Goal: Task Accomplishment & Management: Use online tool/utility

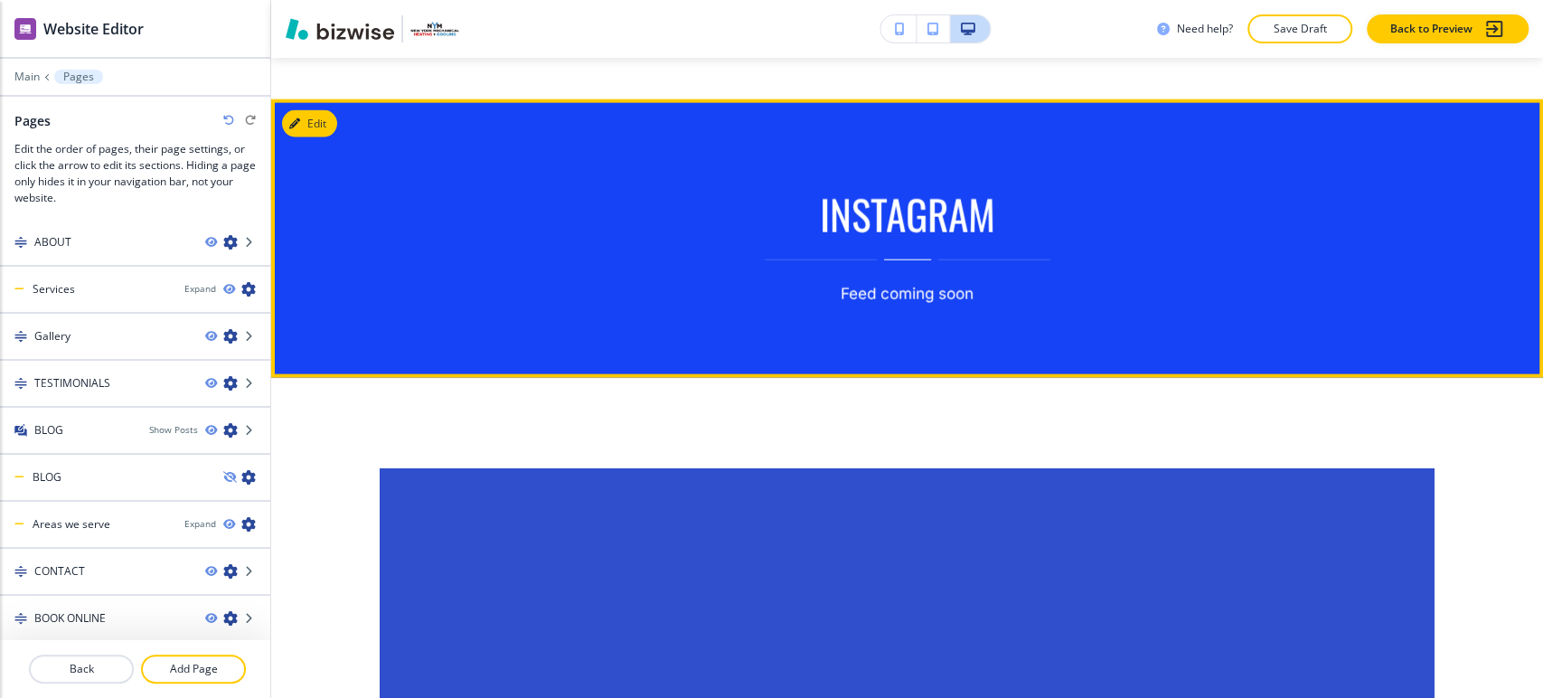
scroll to position [2810, 0]
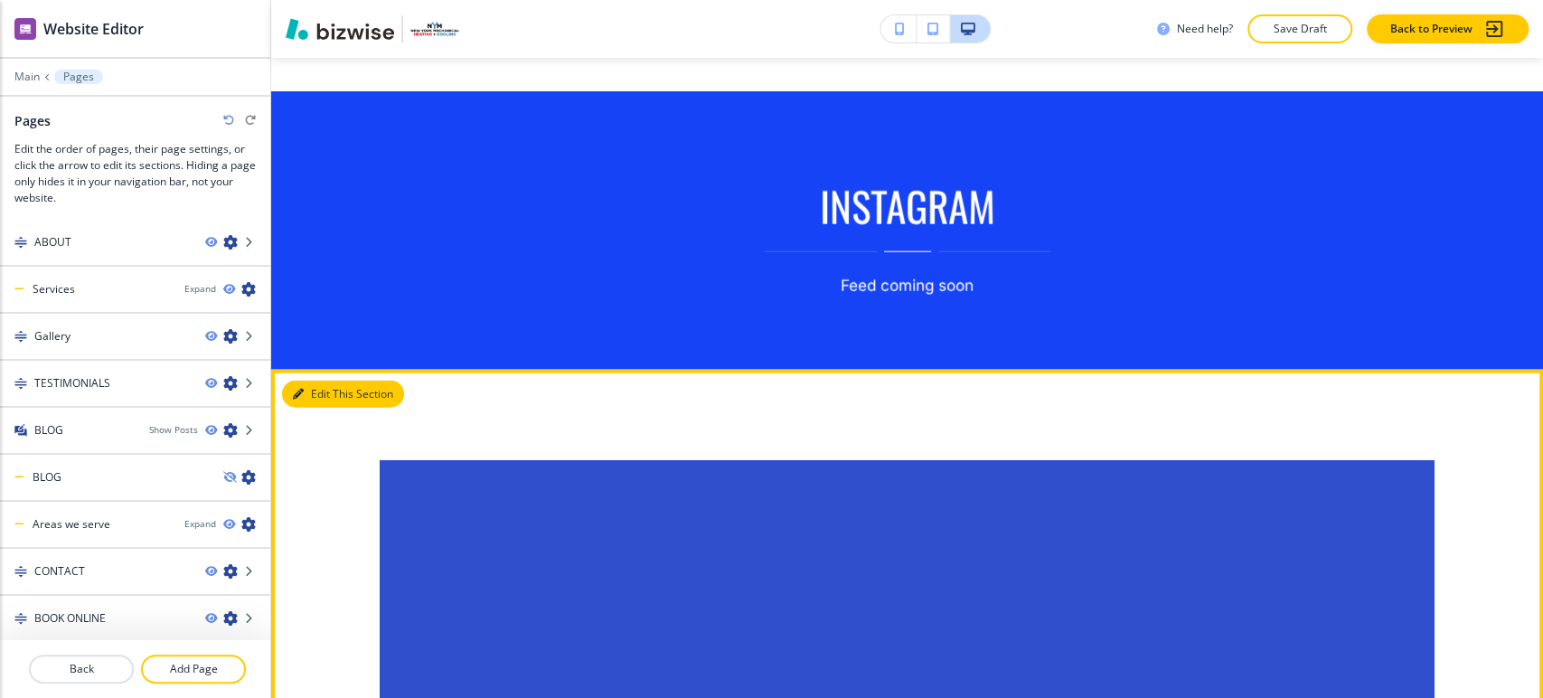
click at [311, 382] on button "Edit This Section" at bounding box center [343, 394] width 122 height 27
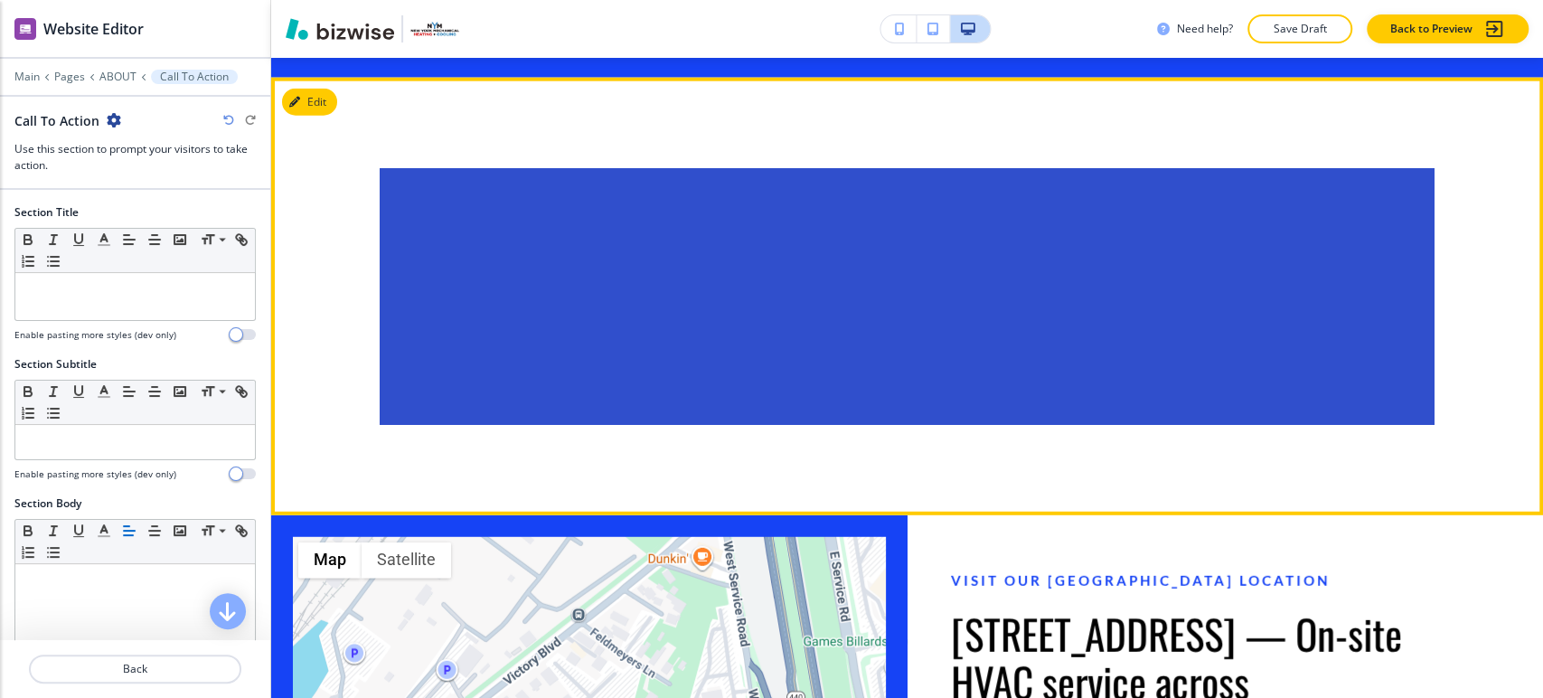
scroll to position [3111, 0]
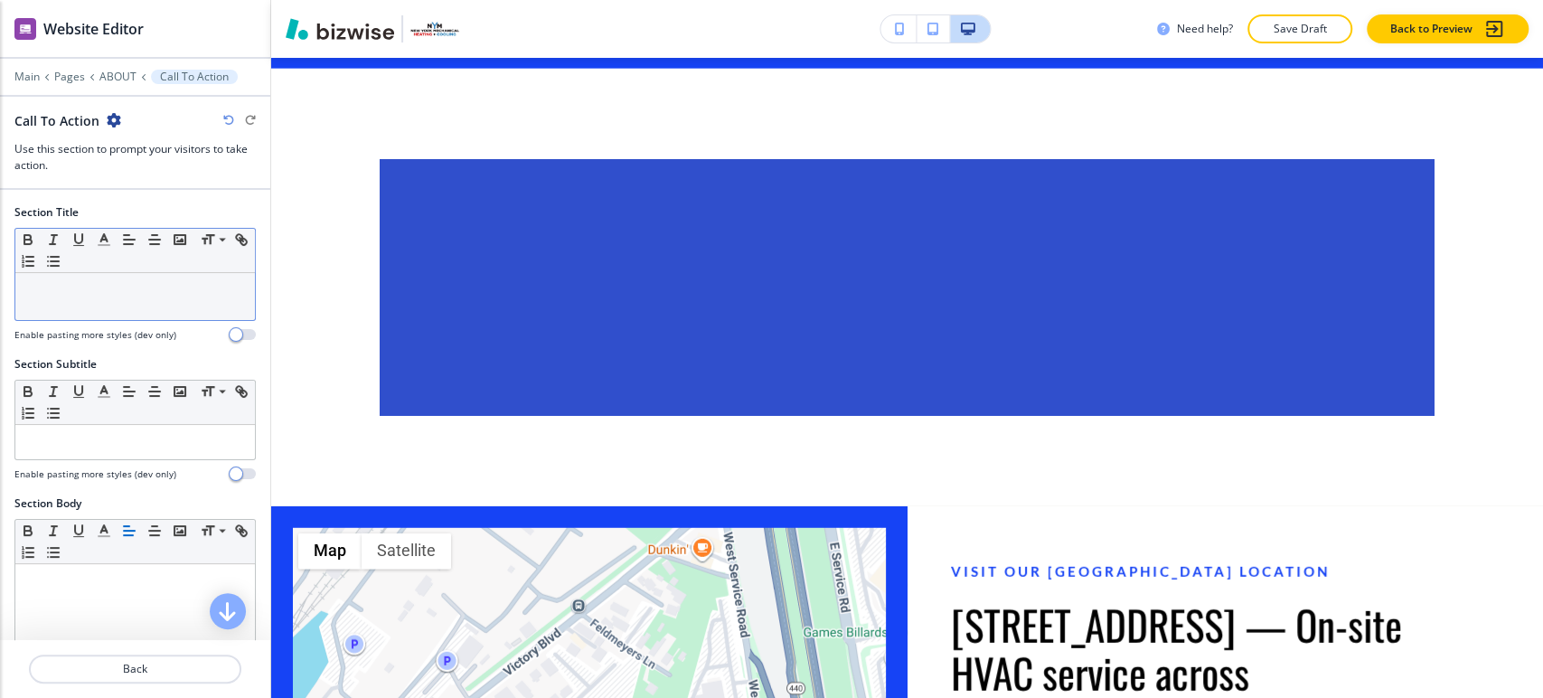
click at [133, 287] on p at bounding box center [135, 290] width 222 height 16
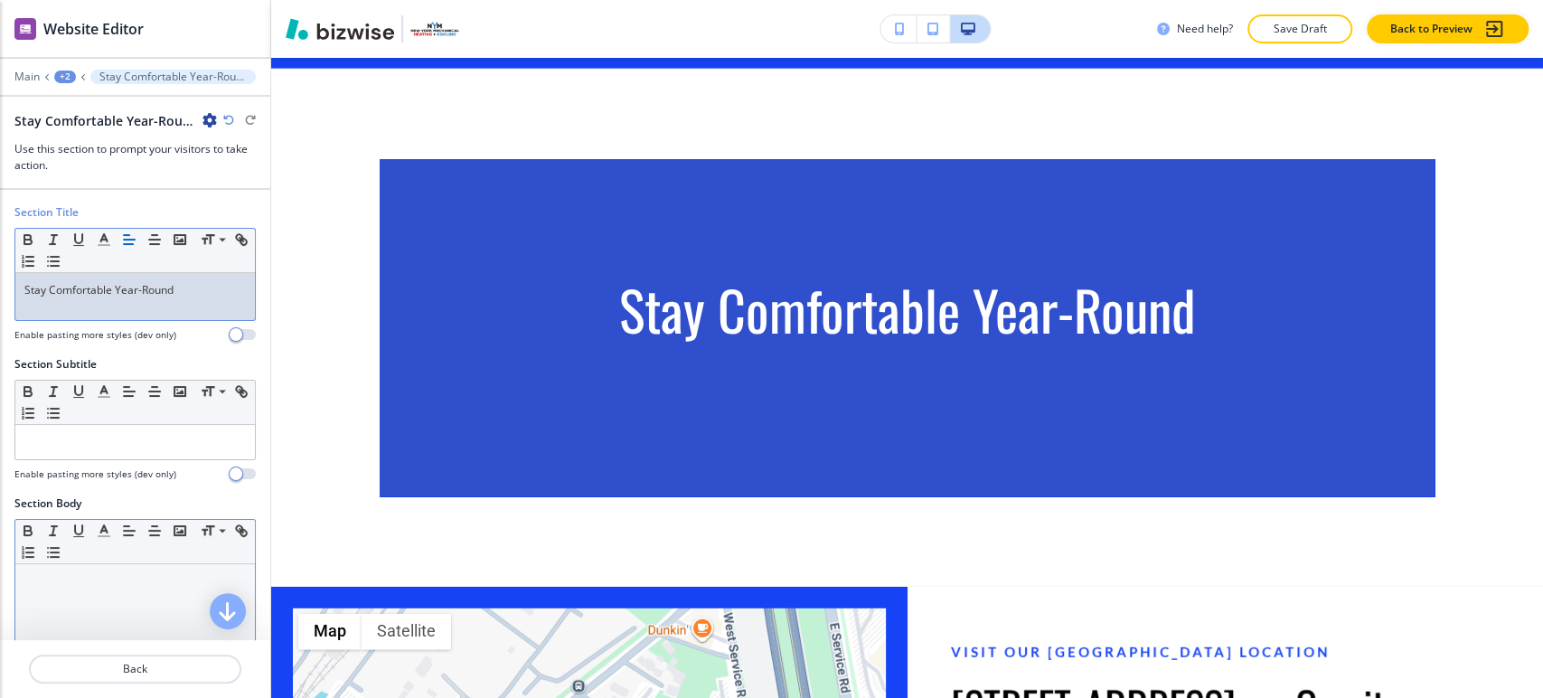
click at [56, 599] on div at bounding box center [135, 681] width 240 height 235
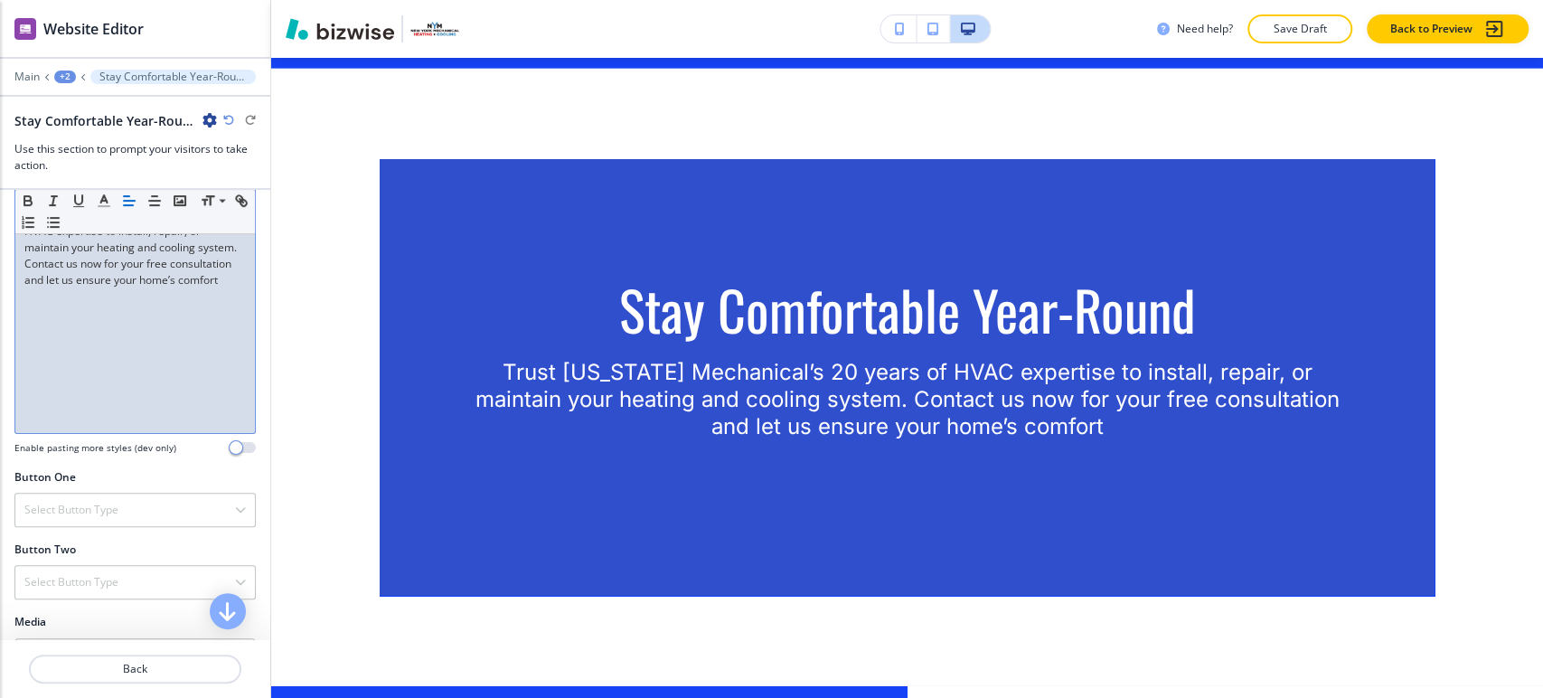
scroll to position [266, 0]
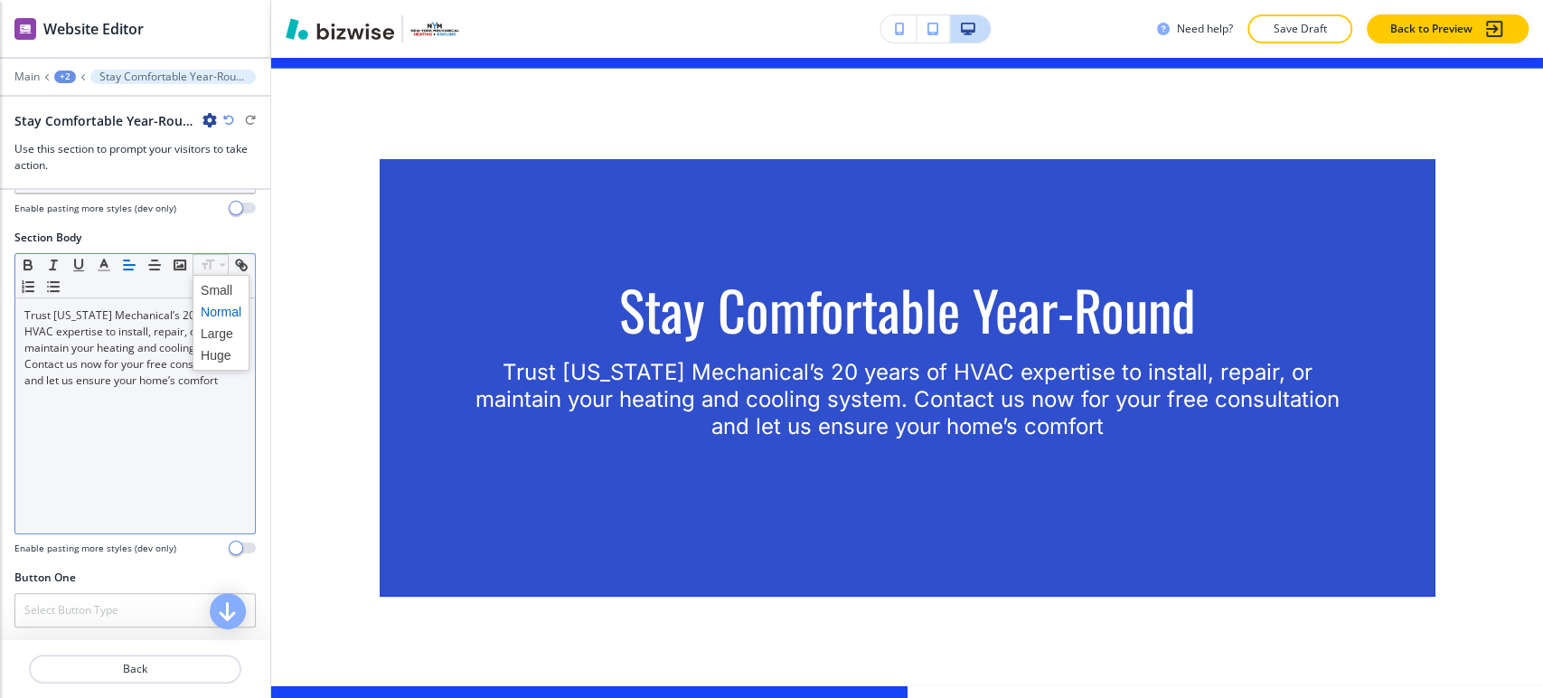
click at [222, 267] on icon at bounding box center [223, 265] width 22 height 16
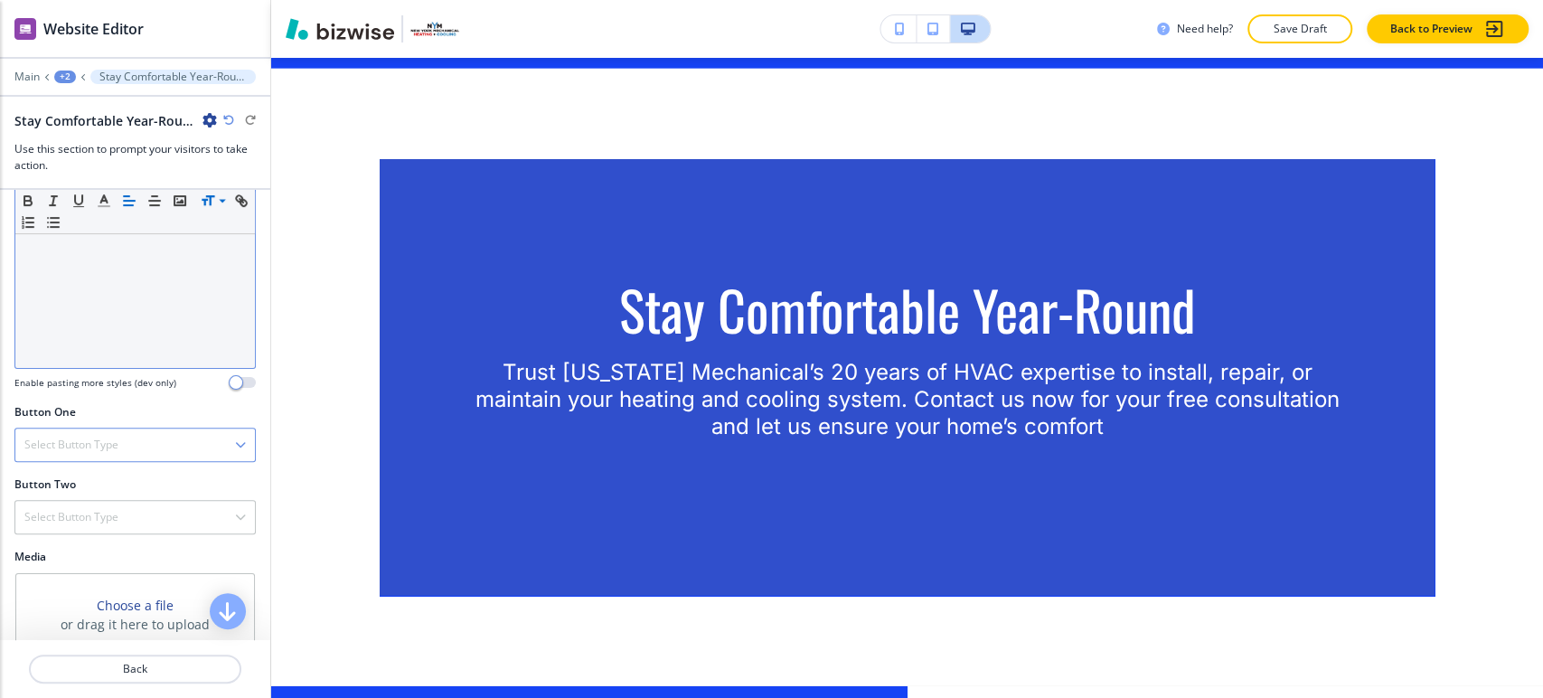
scroll to position [467, 0]
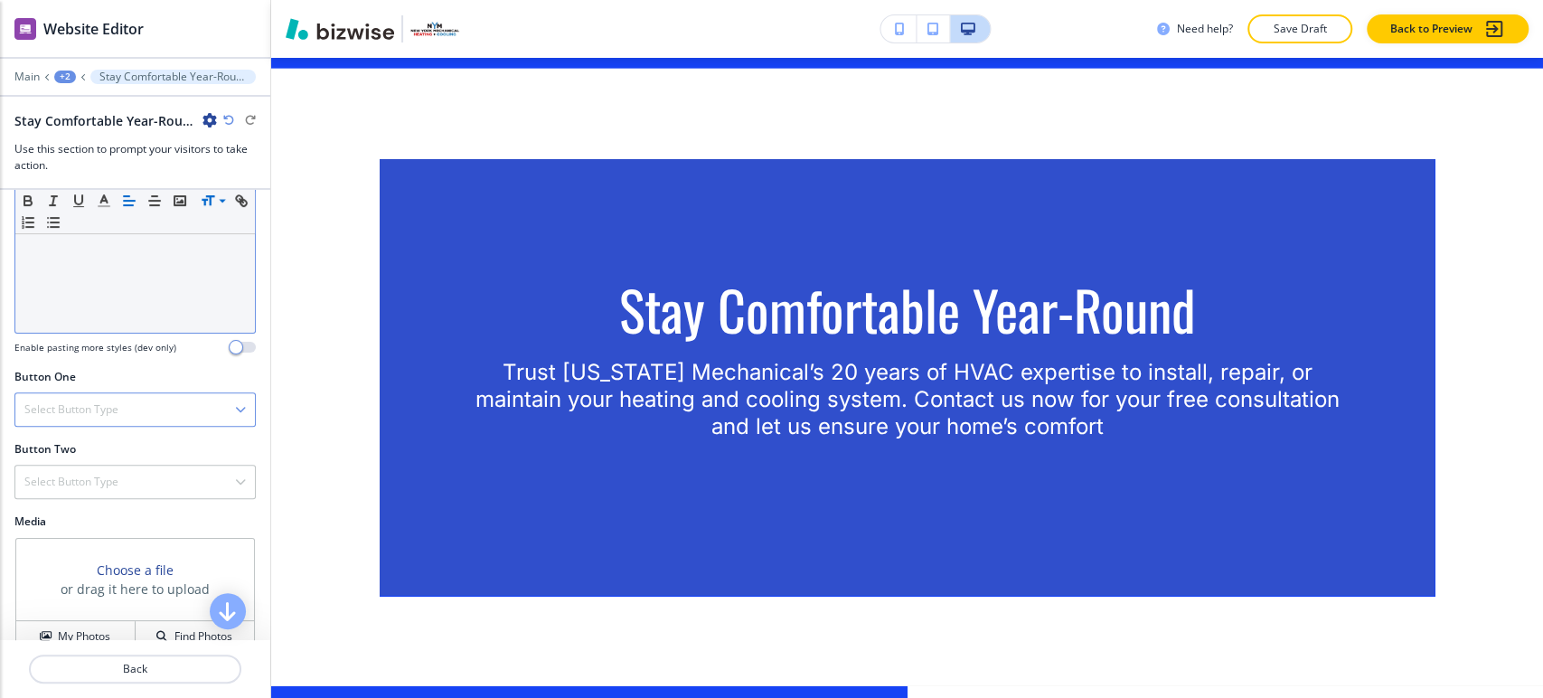
click at [154, 413] on div "Select Button Type" at bounding box center [135, 409] width 240 height 33
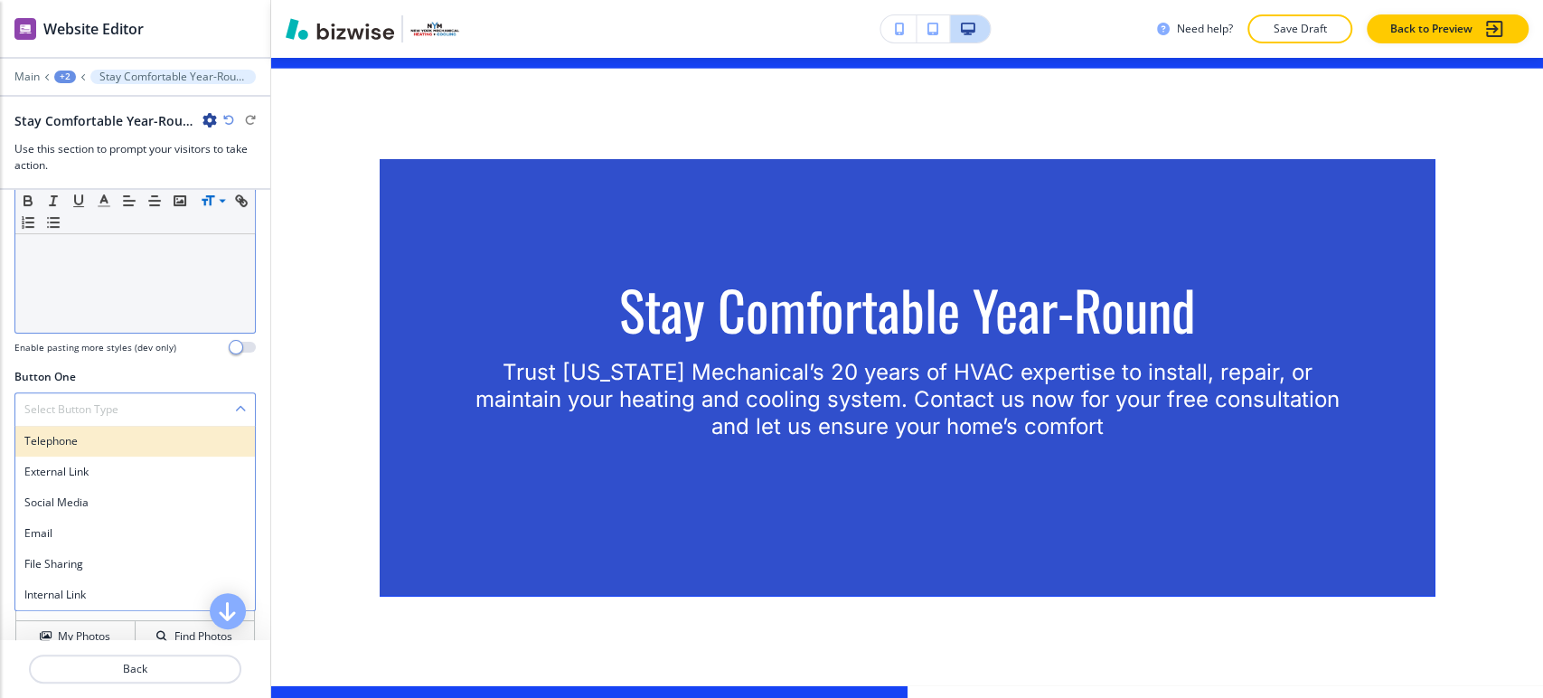
click at [123, 445] on h4 "Telephone" at bounding box center [135, 441] width 222 height 16
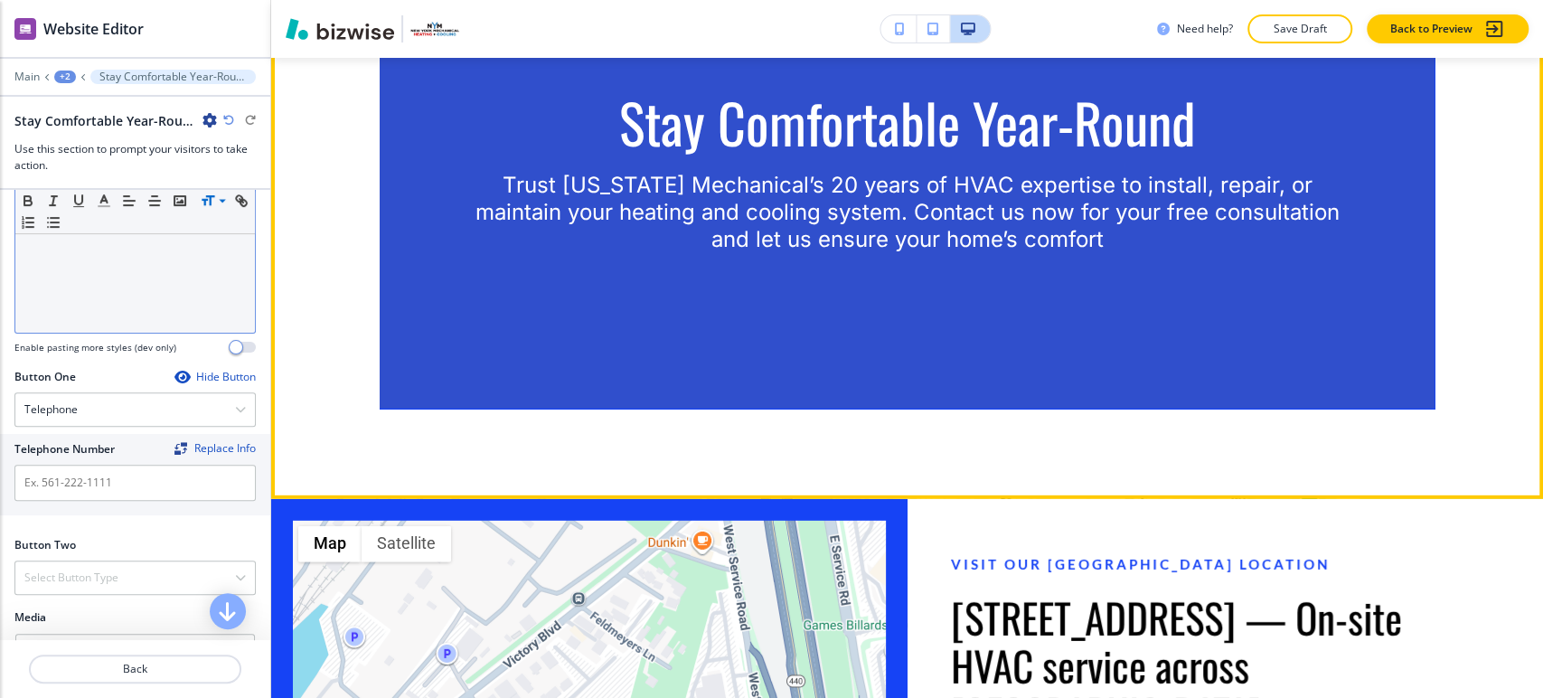
scroll to position [3614, 0]
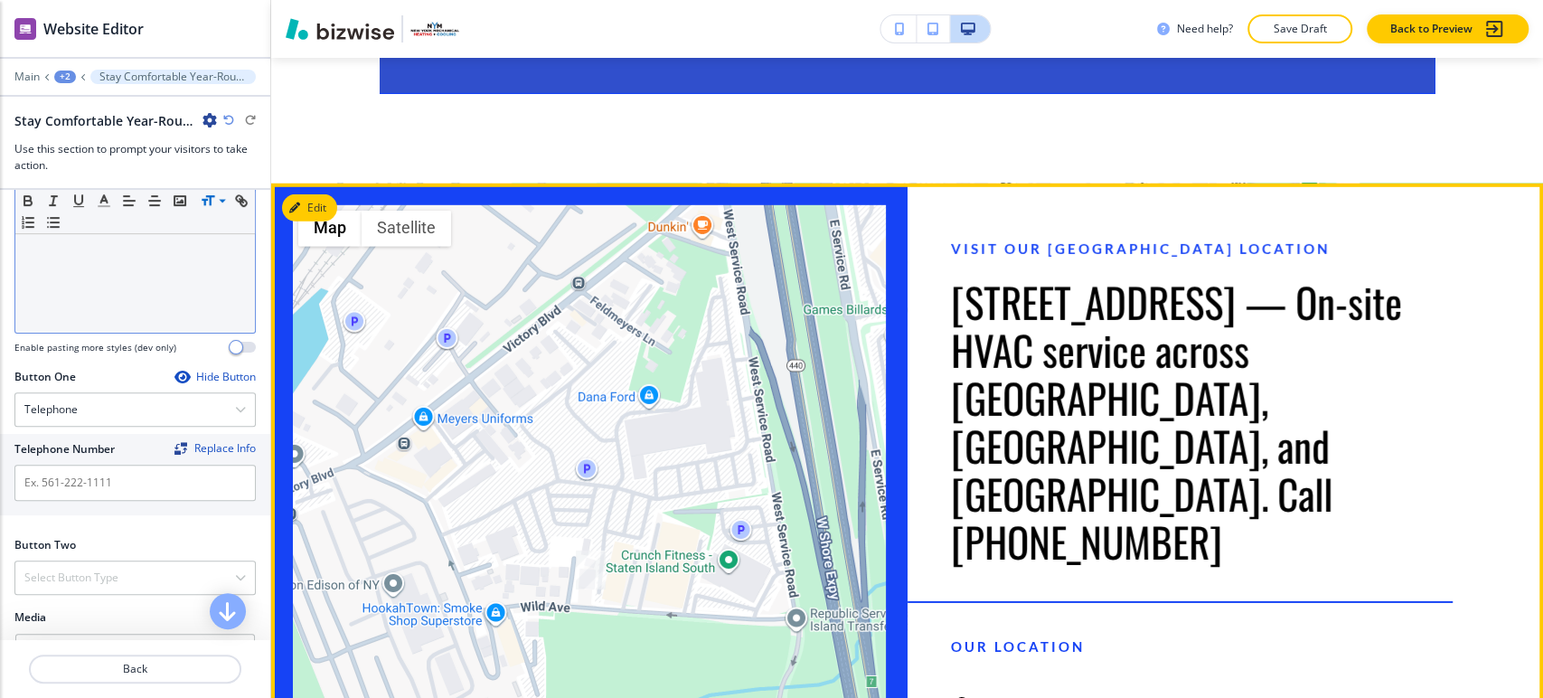
drag, startPoint x: 1105, startPoint y: 637, endPoint x: 999, endPoint y: 642, distance: 105.9
copy h6 "[PHONE_NUMBER]"
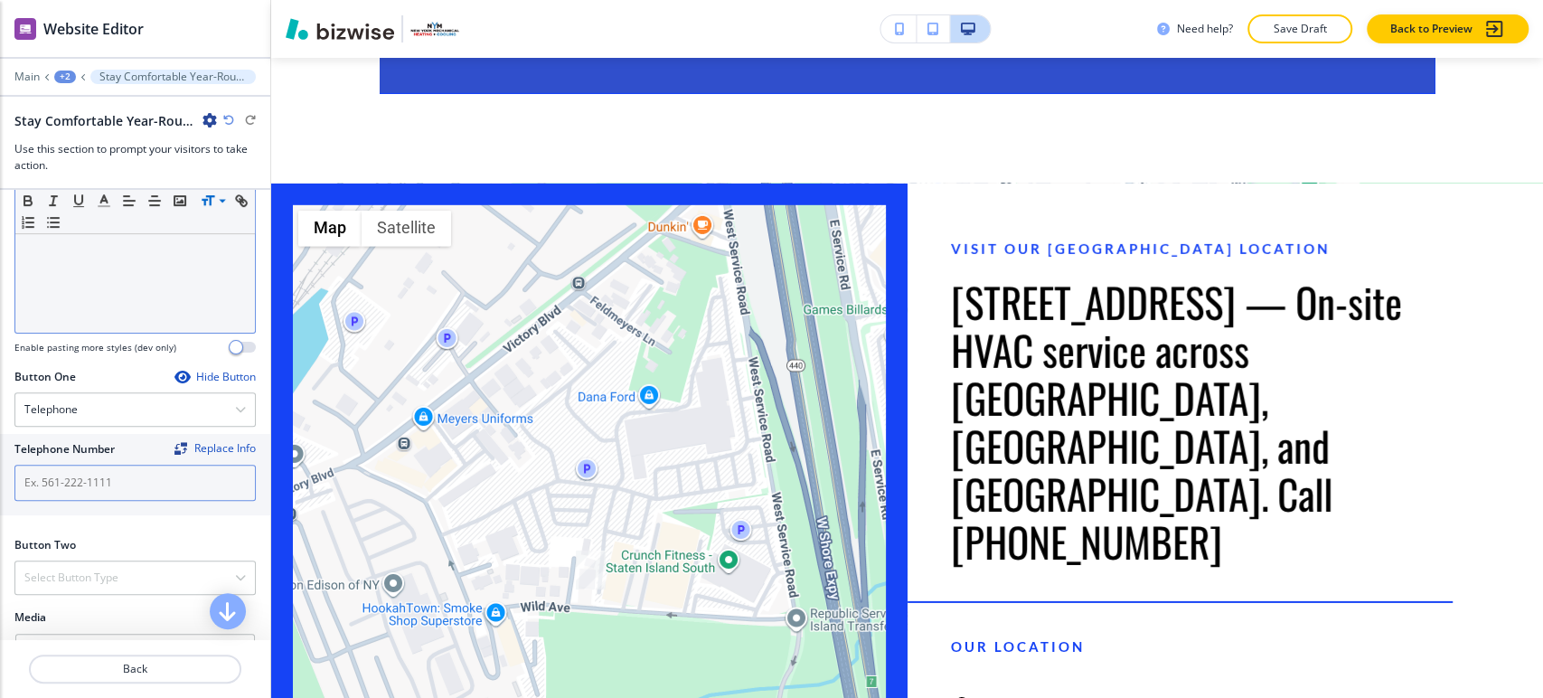
click at [147, 477] on input "text" at bounding box center [134, 483] width 241 height 36
paste input "[PHONE_NUMBER]"
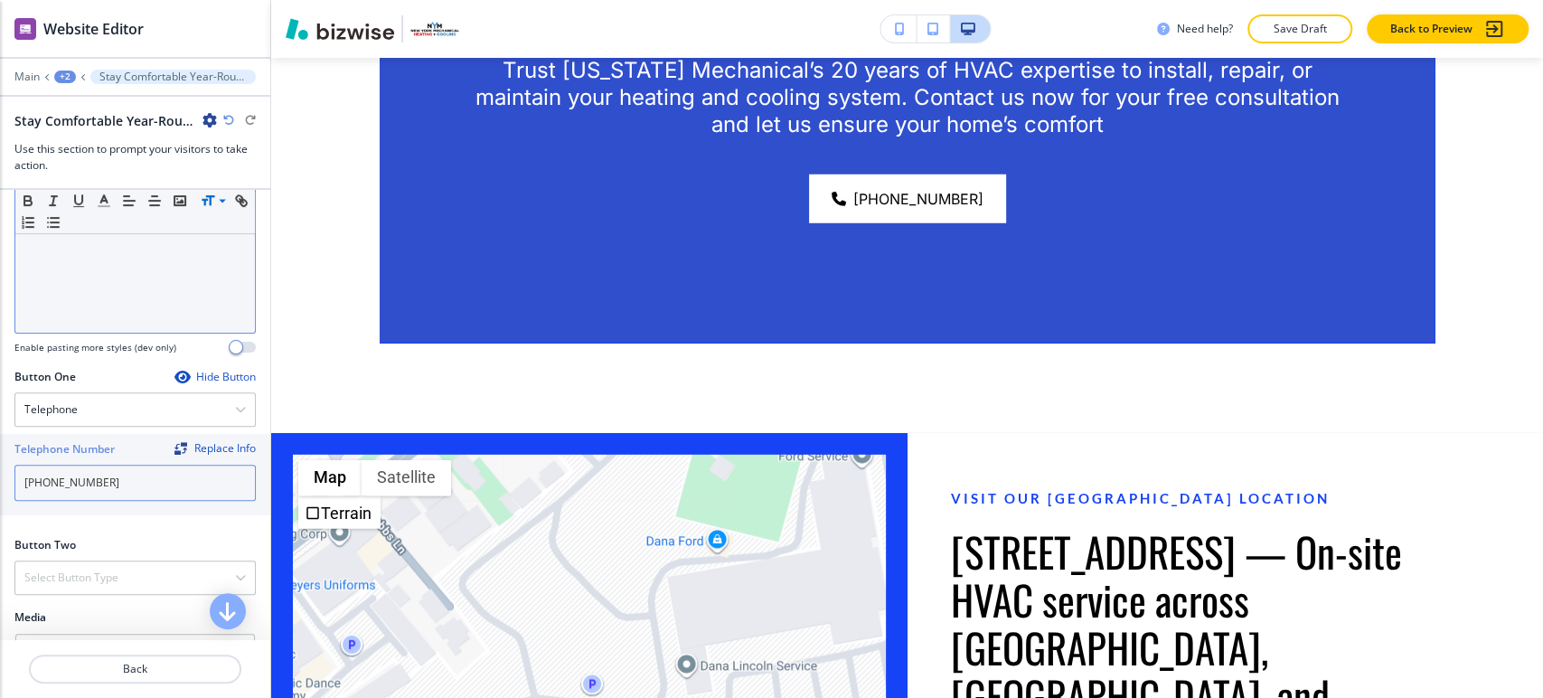
scroll to position [567, 0]
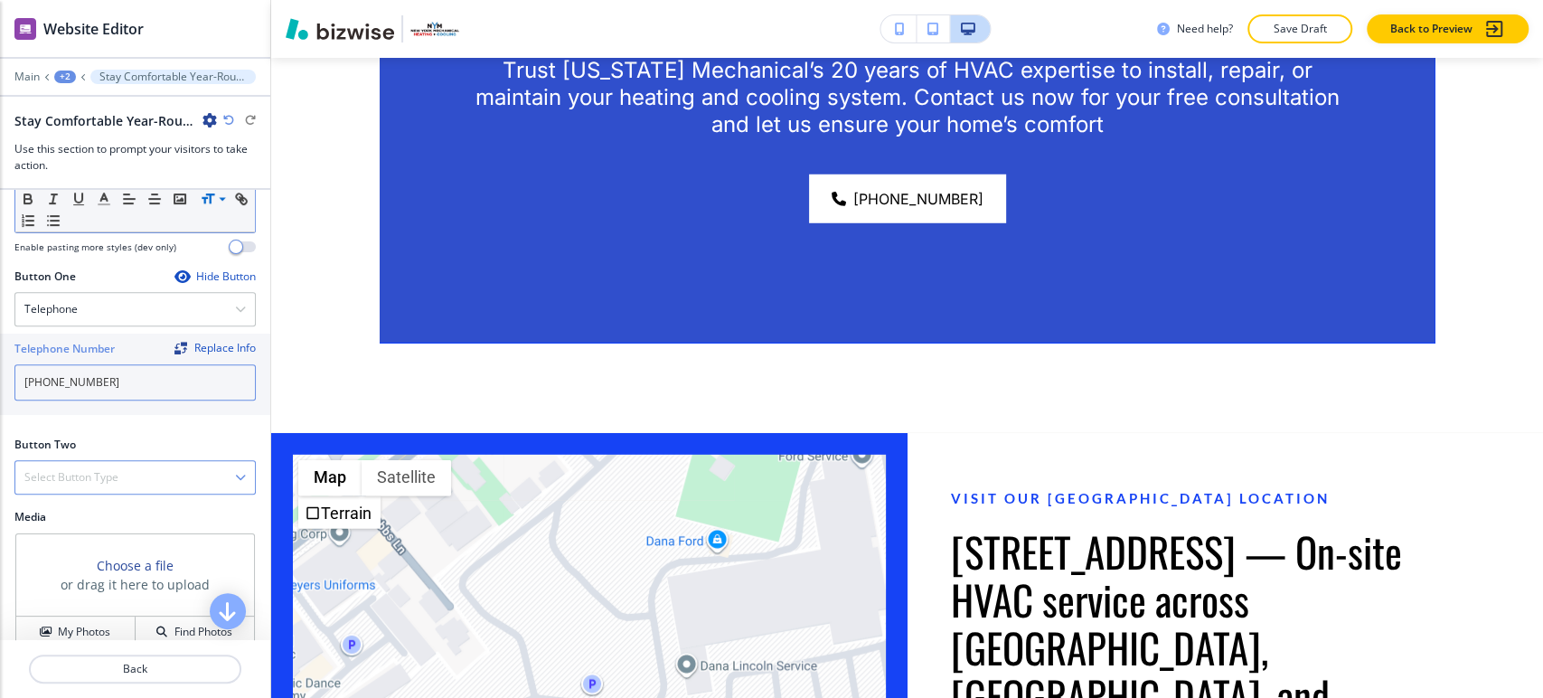
type input "[PHONE_NUMBER]"
click at [124, 474] on div "Select Button Type" at bounding box center [135, 477] width 240 height 33
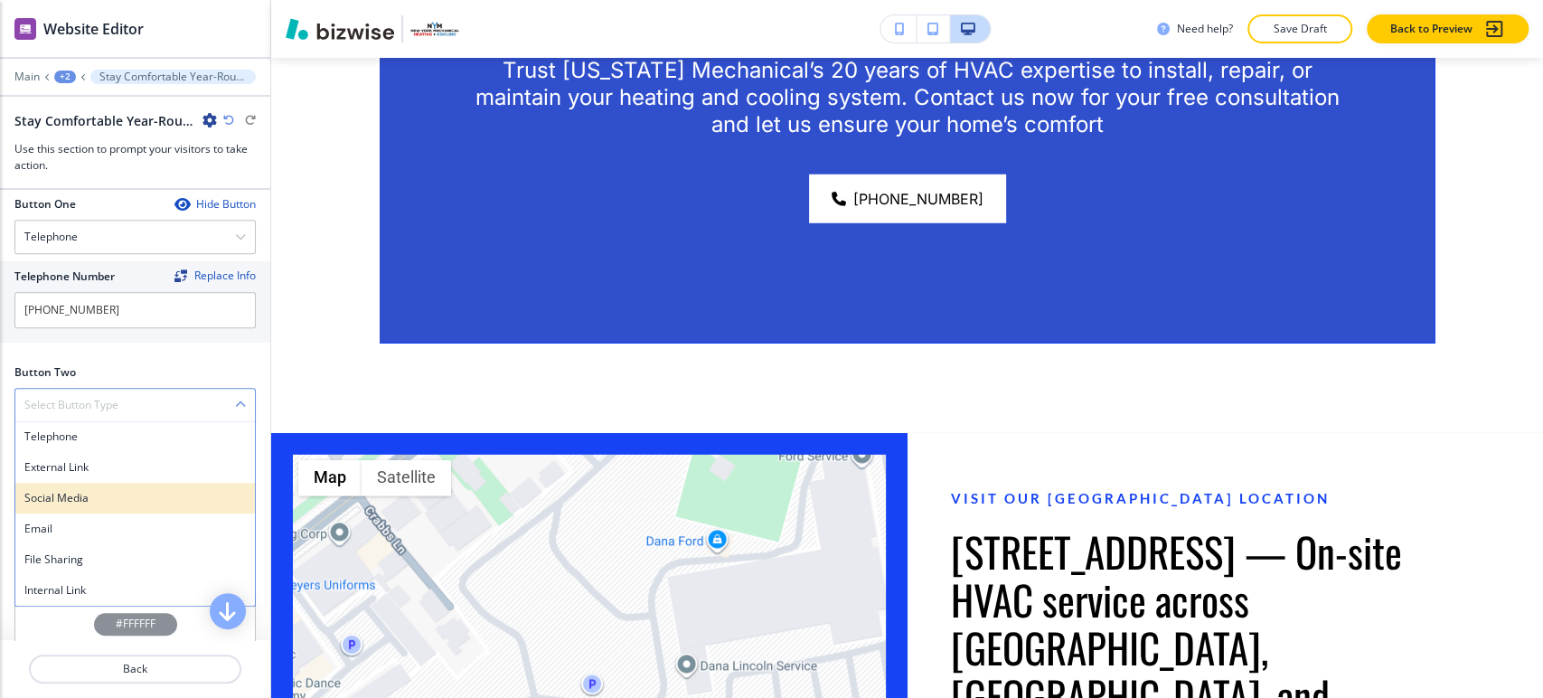
scroll to position [667, 0]
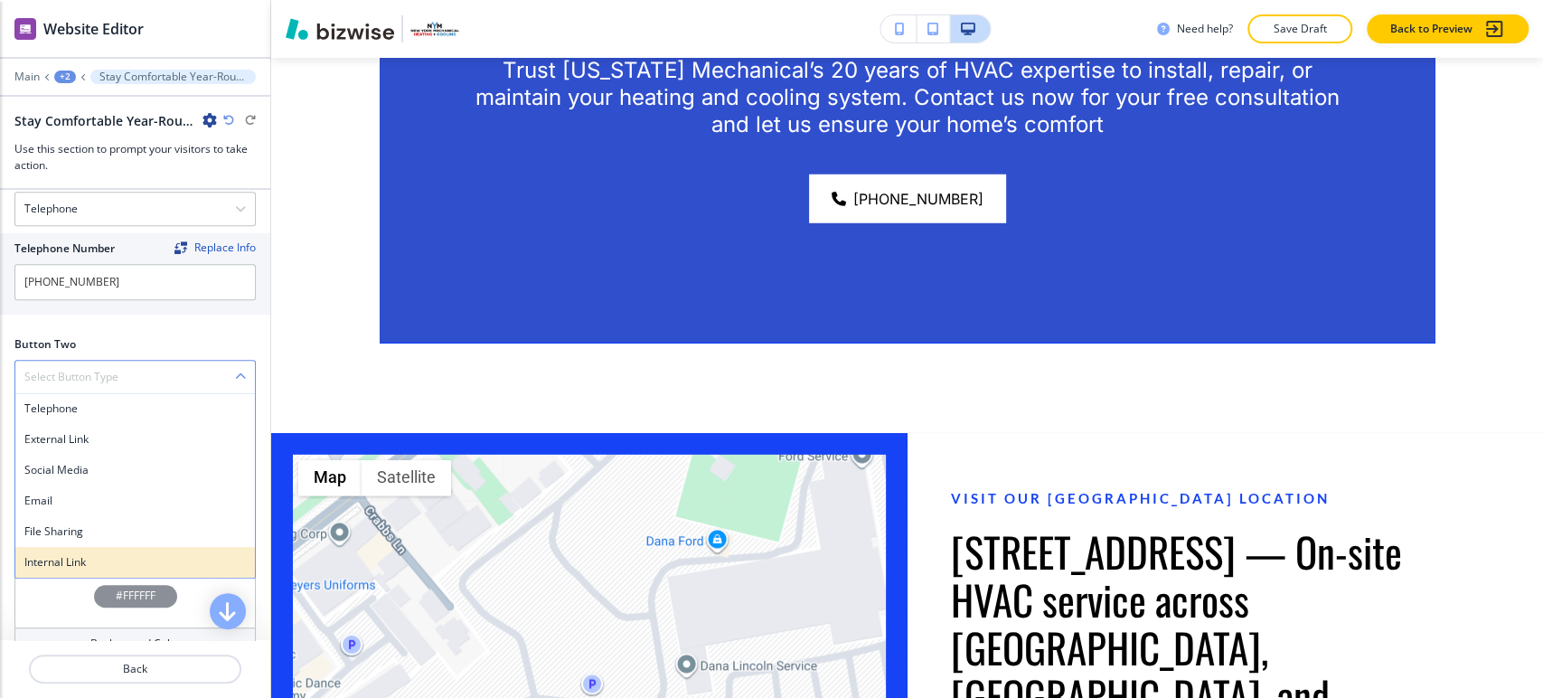
click at [102, 560] on h4 "Internal Link" at bounding box center [135, 562] width 222 height 16
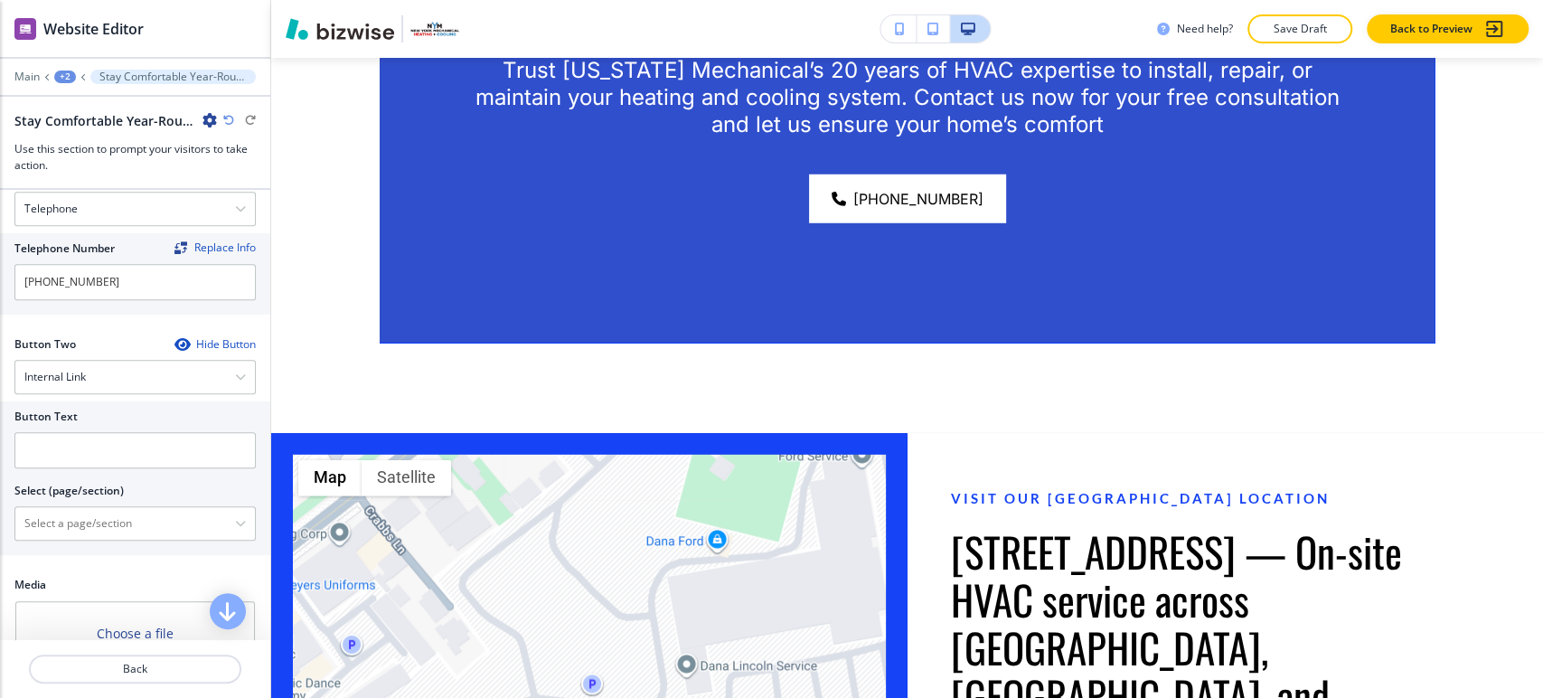
click at [116, 473] on div at bounding box center [134, 475] width 241 height 14
click at [116, 455] on input "text" at bounding box center [134, 450] width 241 height 36
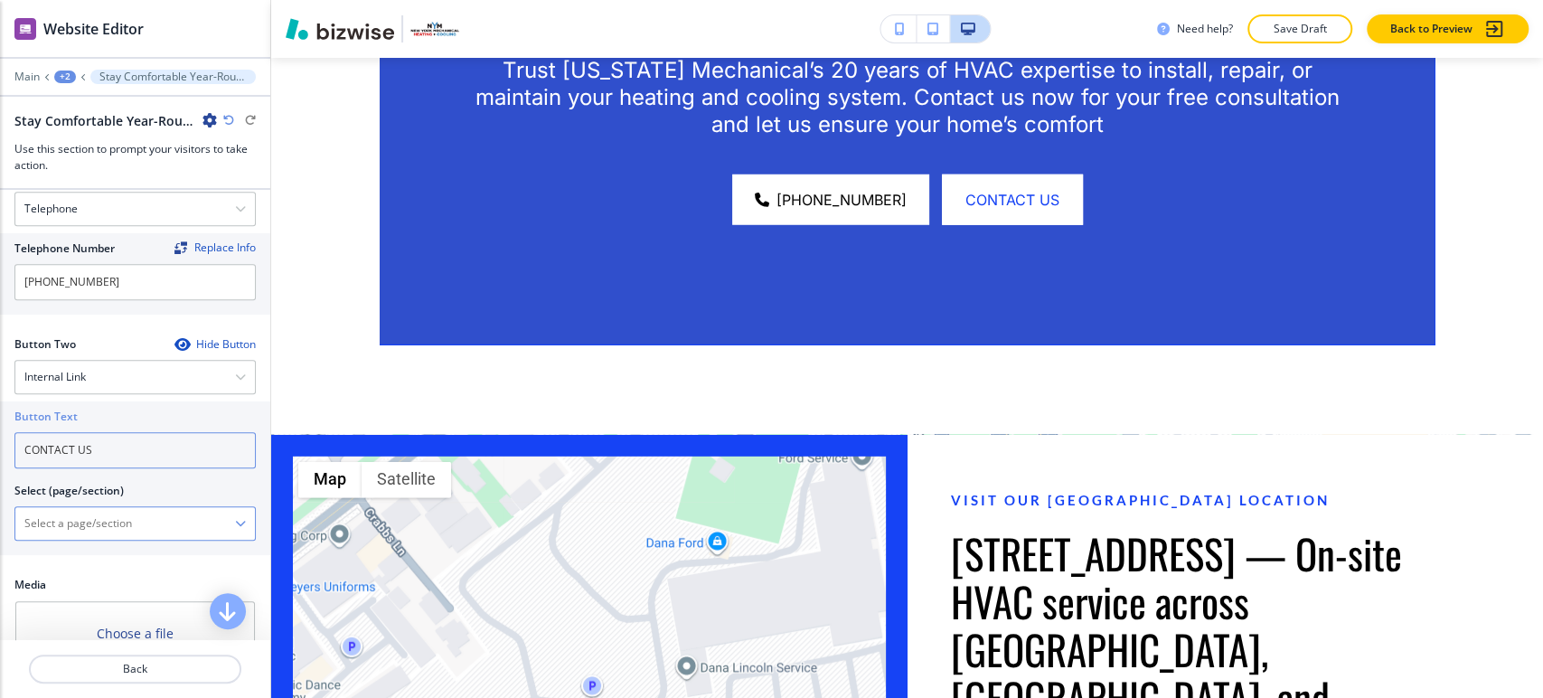
type input "CONTACT US"
click at [143, 519] on \(page\/section\) "Manual Input" at bounding box center [125, 523] width 220 height 31
type \(page\/section\) "CONTACT"
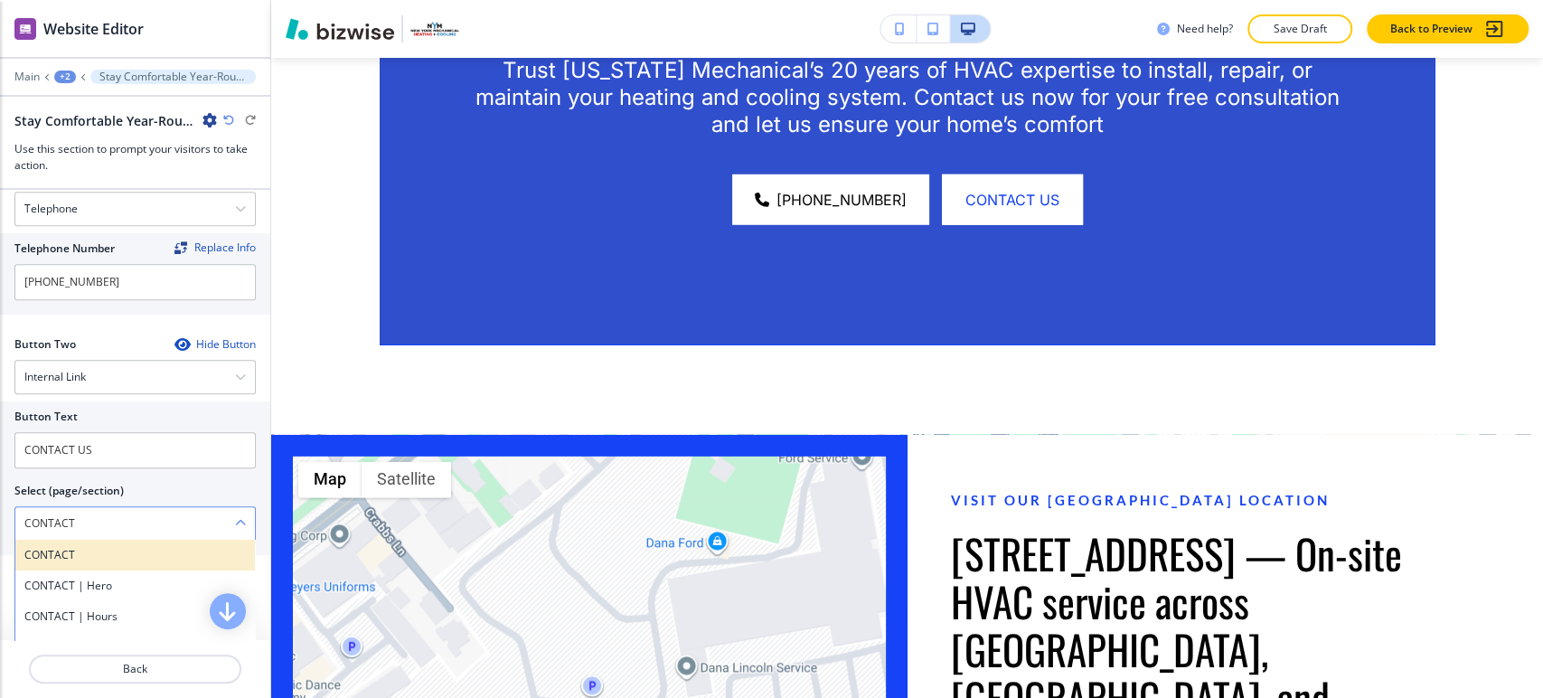
click at [97, 548] on h4 "CONTACT" at bounding box center [135, 555] width 222 height 16
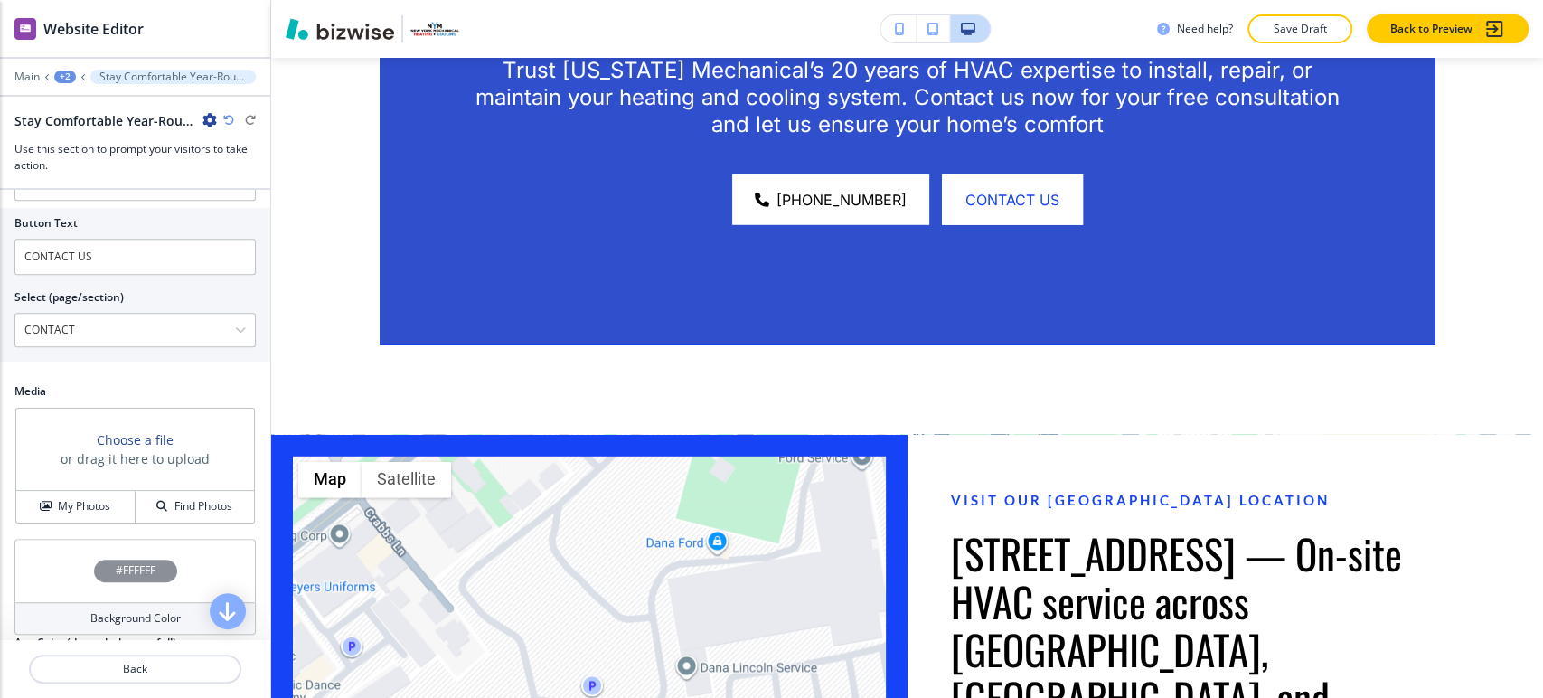
scroll to position [868, 0]
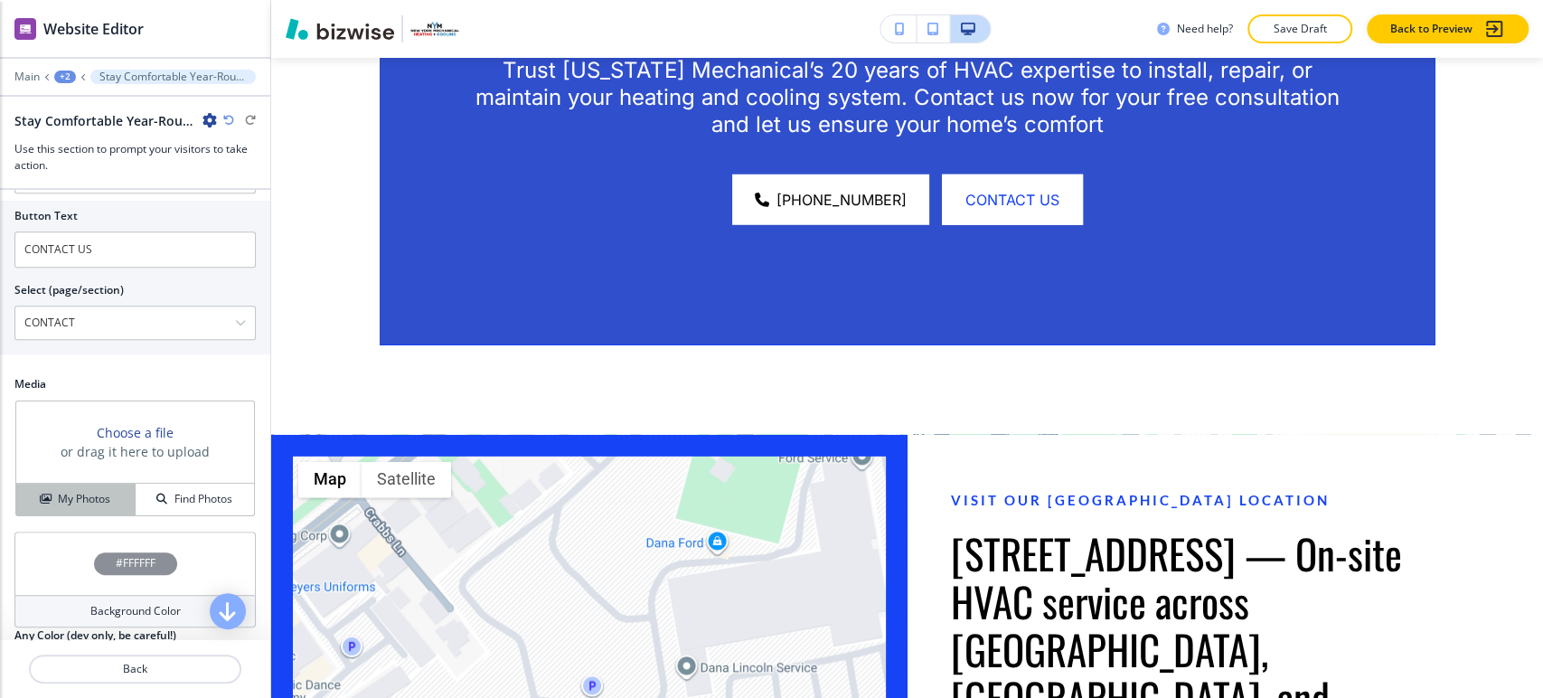
click at [93, 496] on h4 "My Photos" at bounding box center [84, 499] width 52 height 16
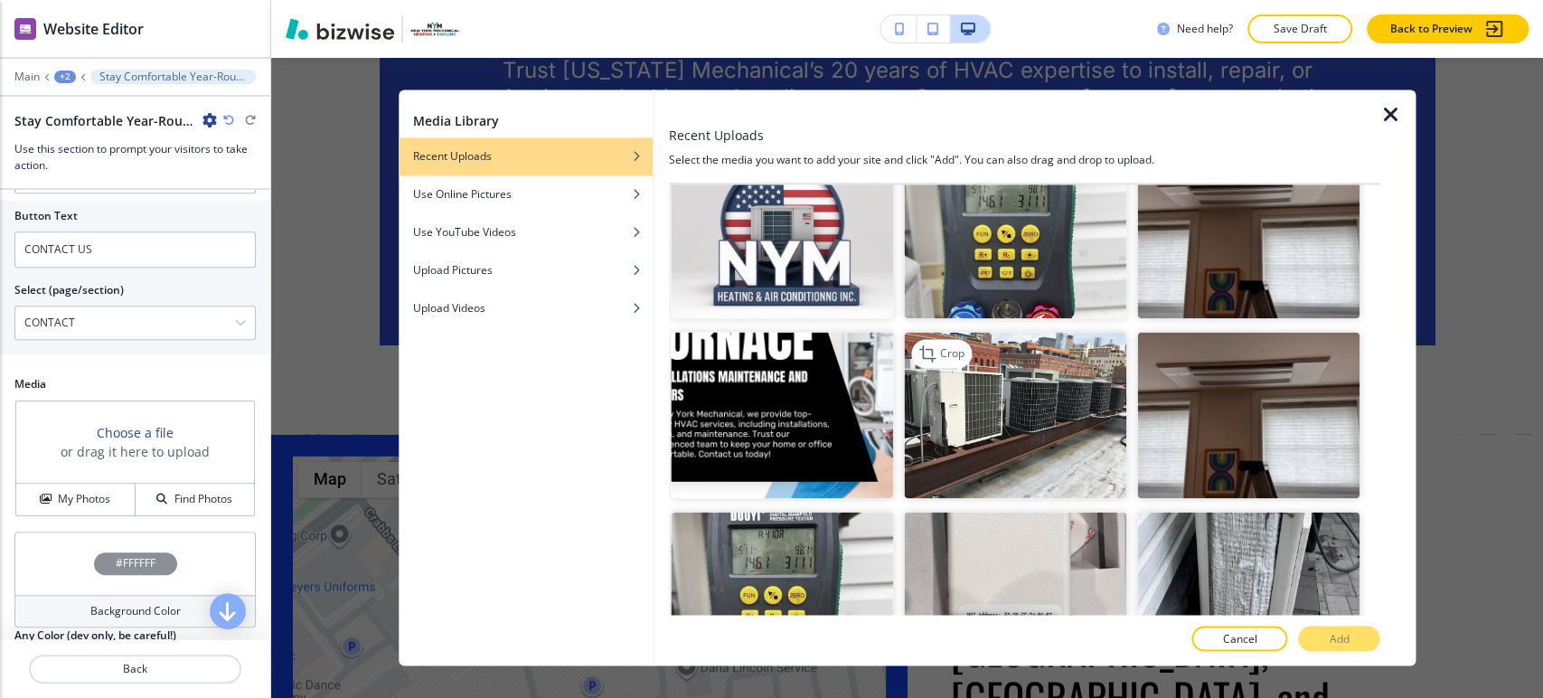
scroll to position [1305, 0]
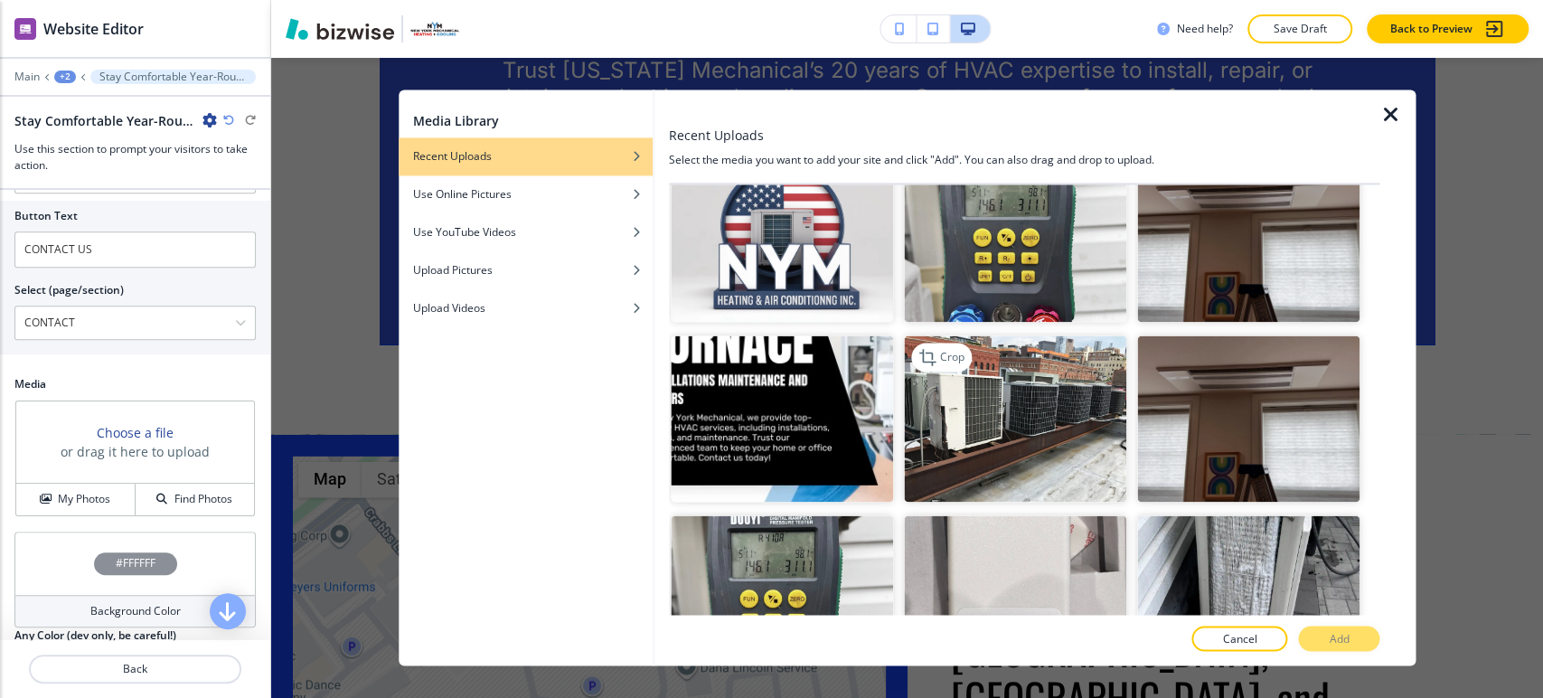
click at [1079, 374] on img "button" at bounding box center [1015, 418] width 222 height 167
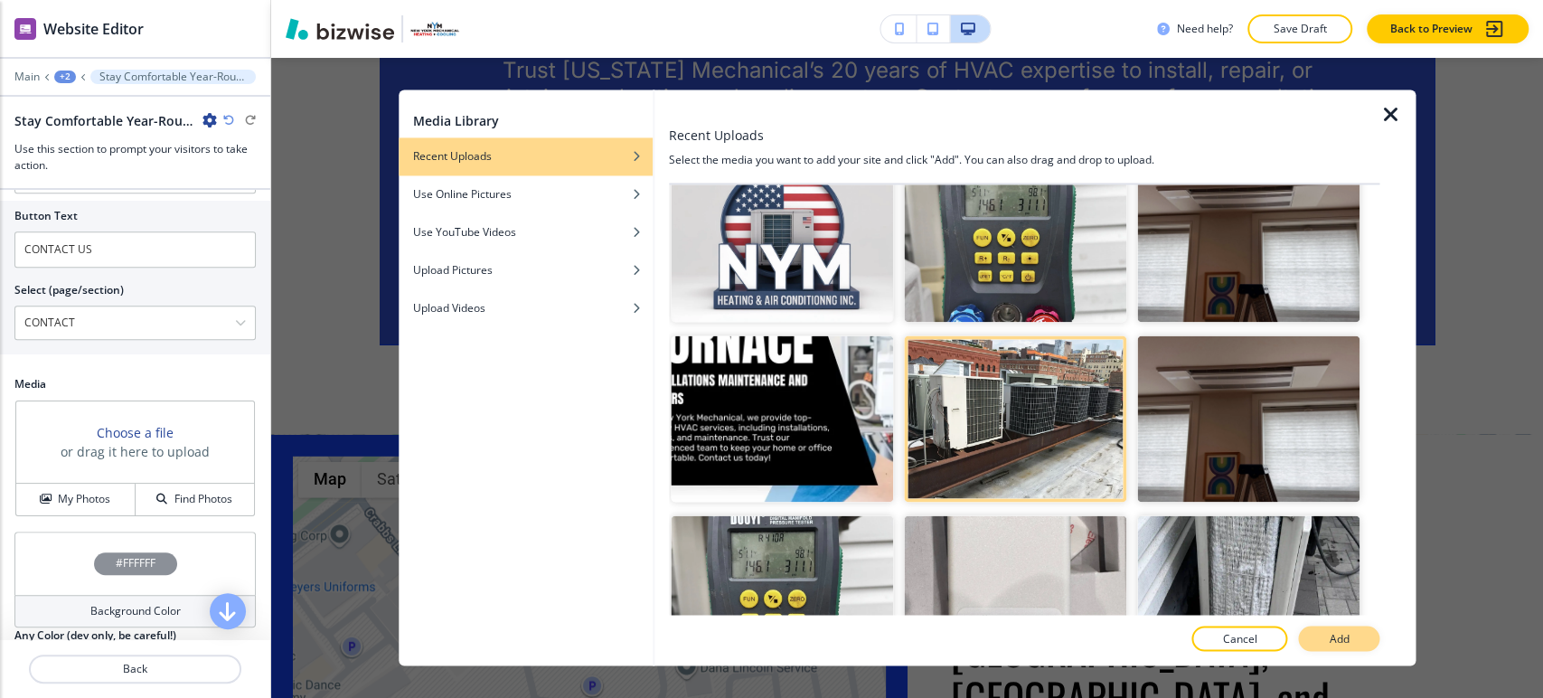
click at [1334, 638] on p "Add" at bounding box center [1339, 639] width 20 height 16
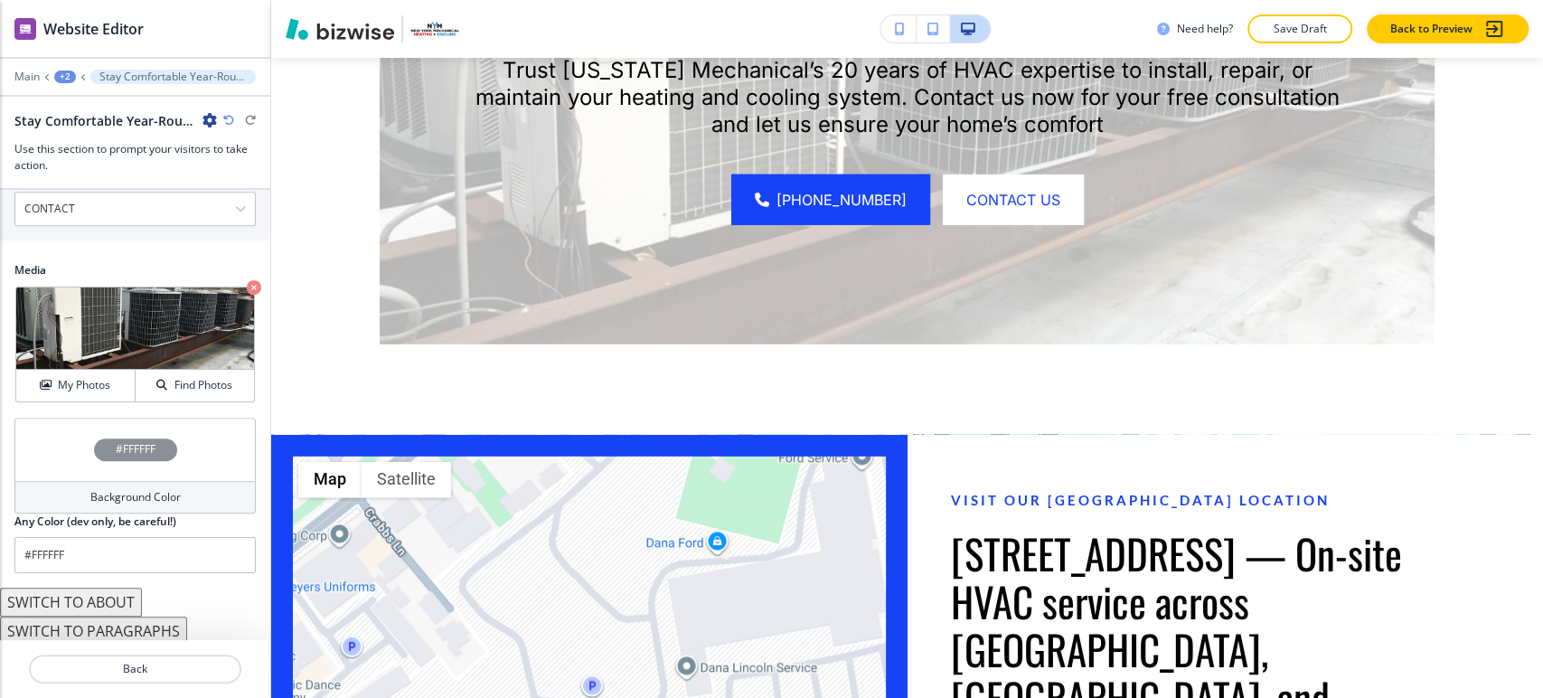
scroll to position [984, 0]
click at [145, 489] on h4 "Background Color" at bounding box center [135, 495] width 90 height 16
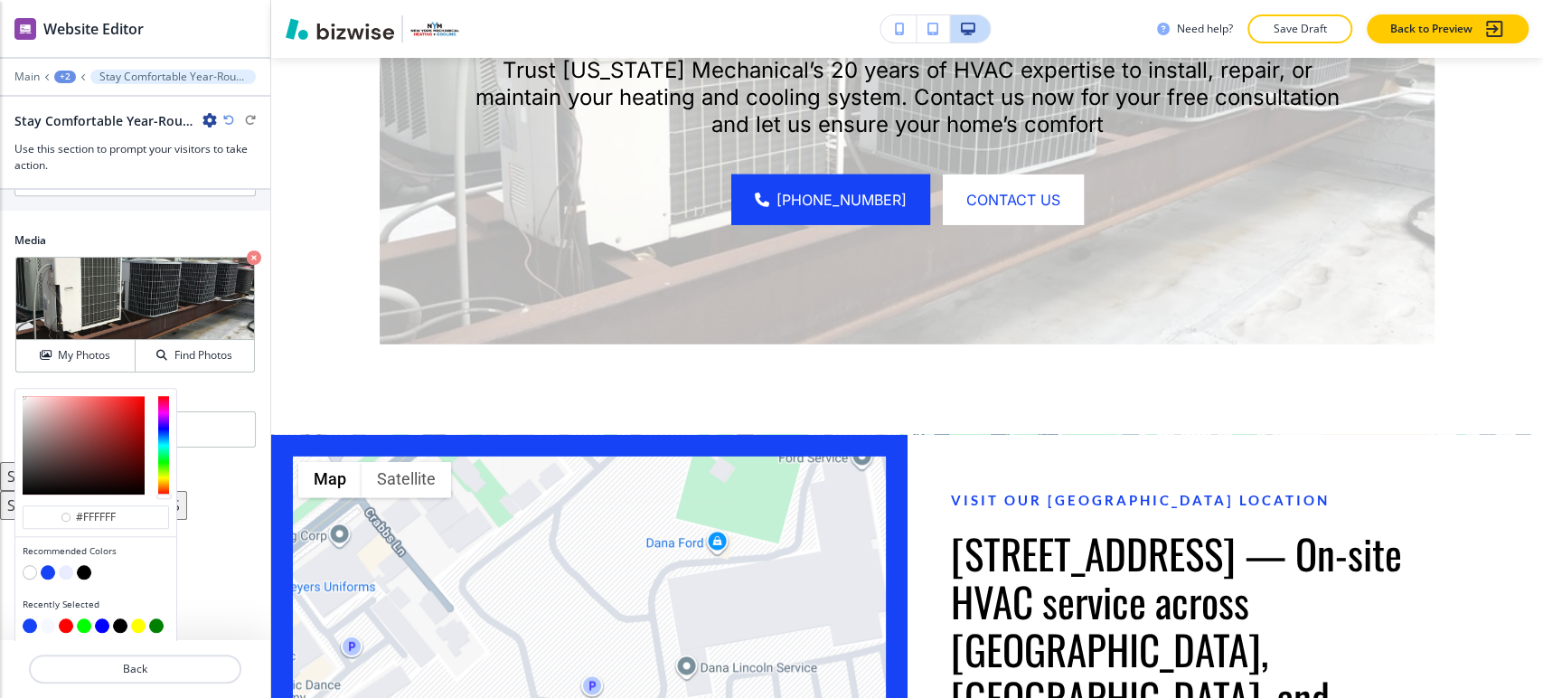
click at [85, 567] on button "button" at bounding box center [84, 572] width 14 height 14
type input "#000000"
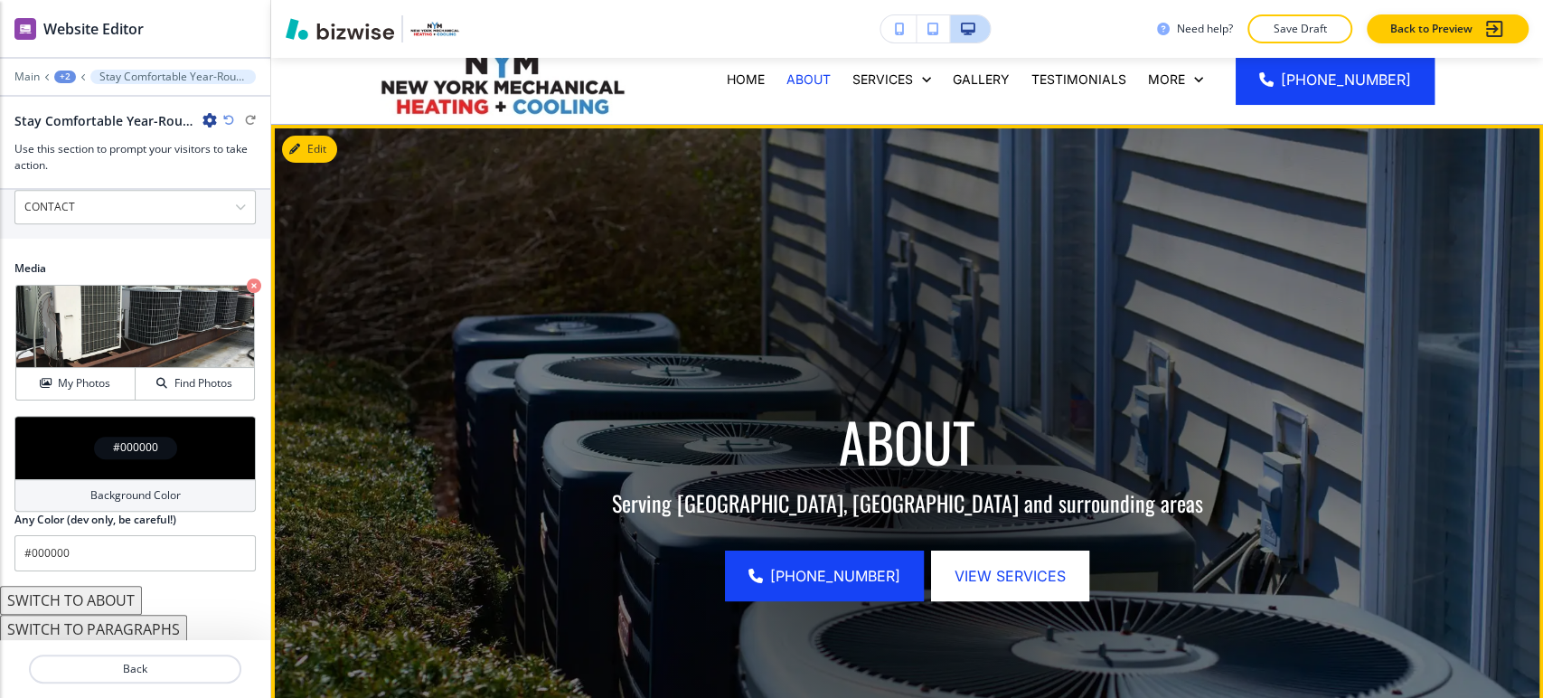
scroll to position [0, 0]
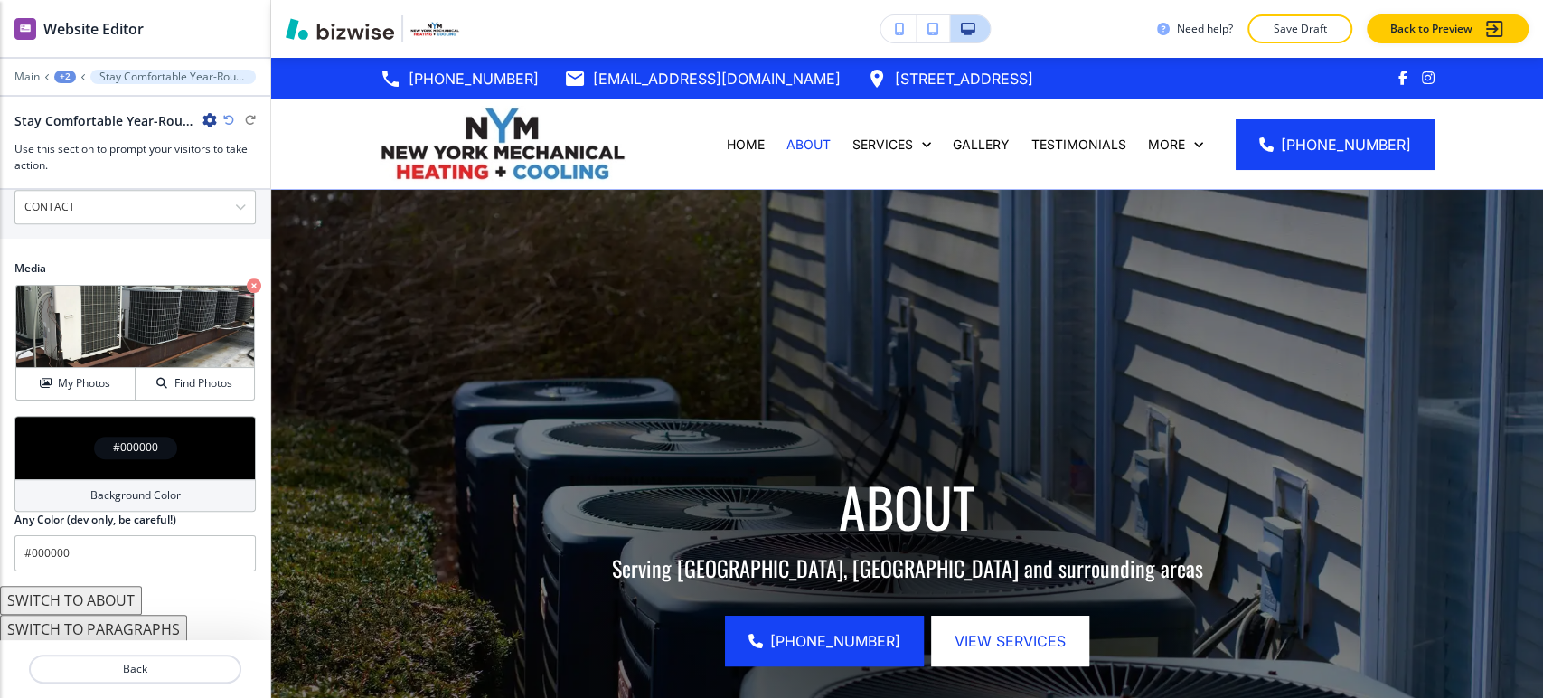
click at [1284, 22] on p "Save Draft" at bounding box center [1300, 29] width 58 height 16
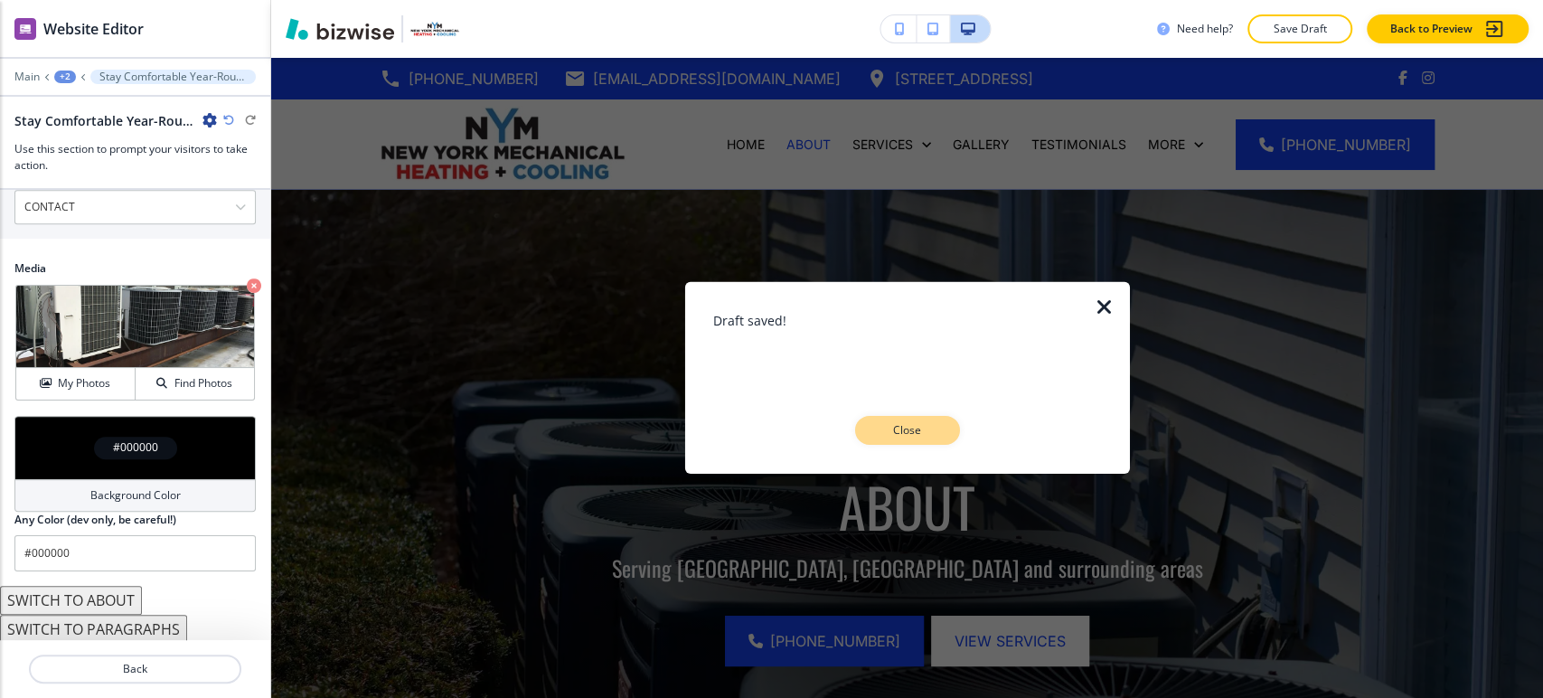
click at [934, 432] on p "Close" at bounding box center [908, 430] width 58 height 16
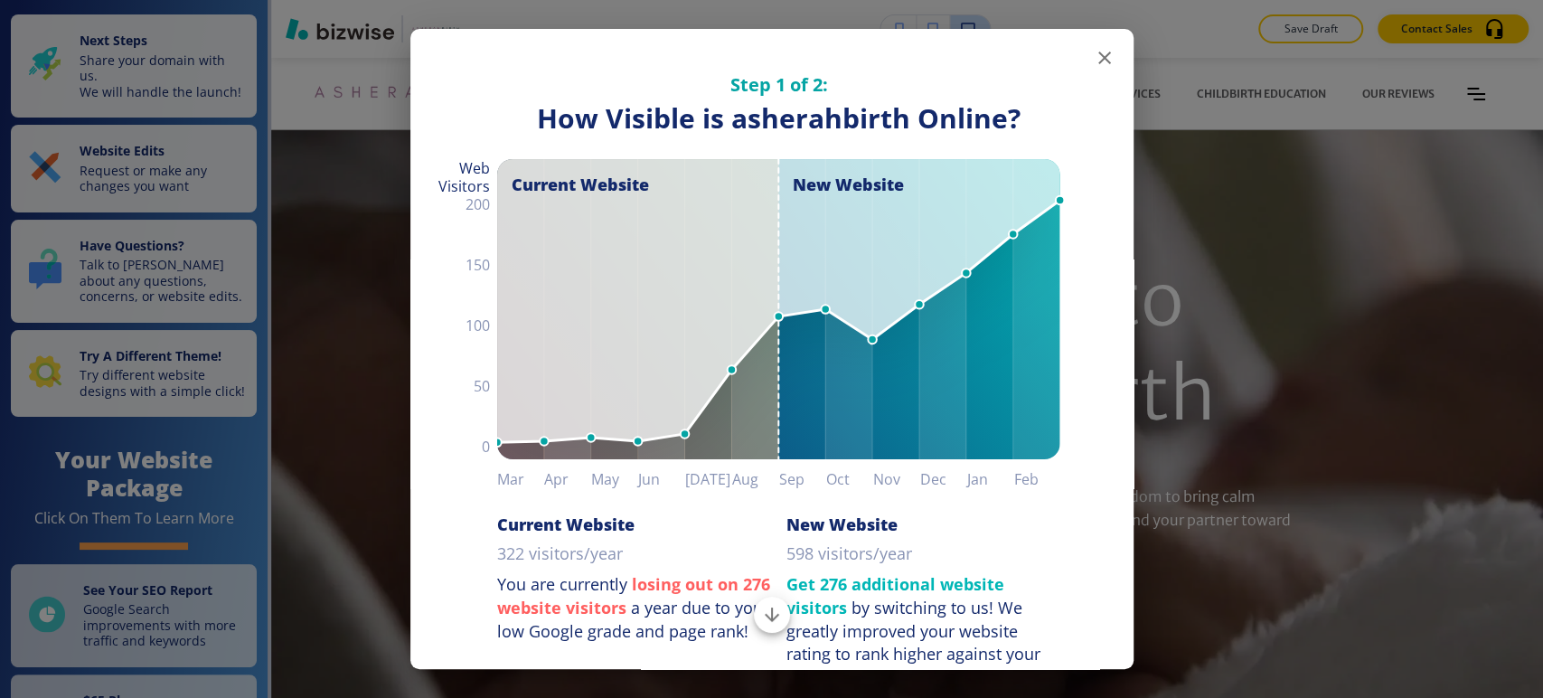
click at [1094, 62] on icon "button" at bounding box center [1105, 58] width 22 height 22
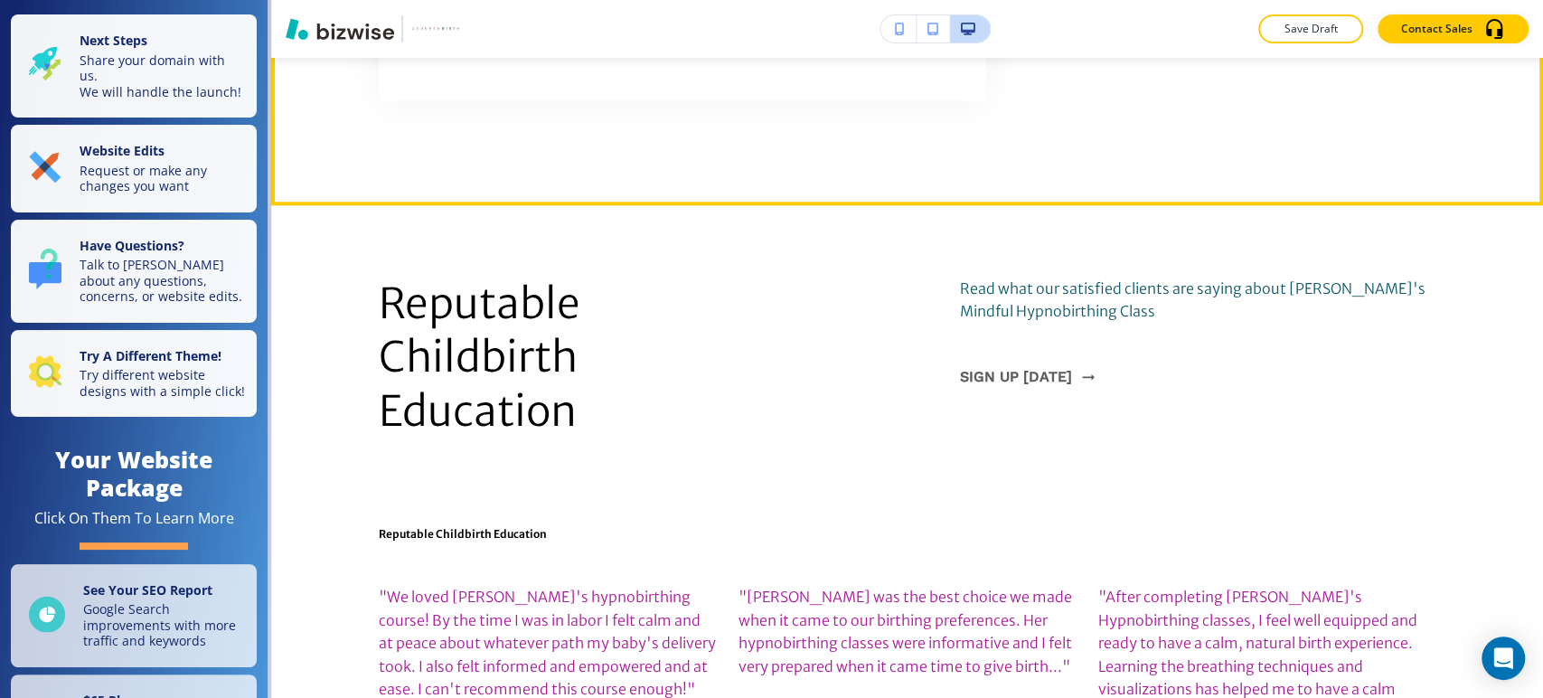
scroll to position [1406, 0]
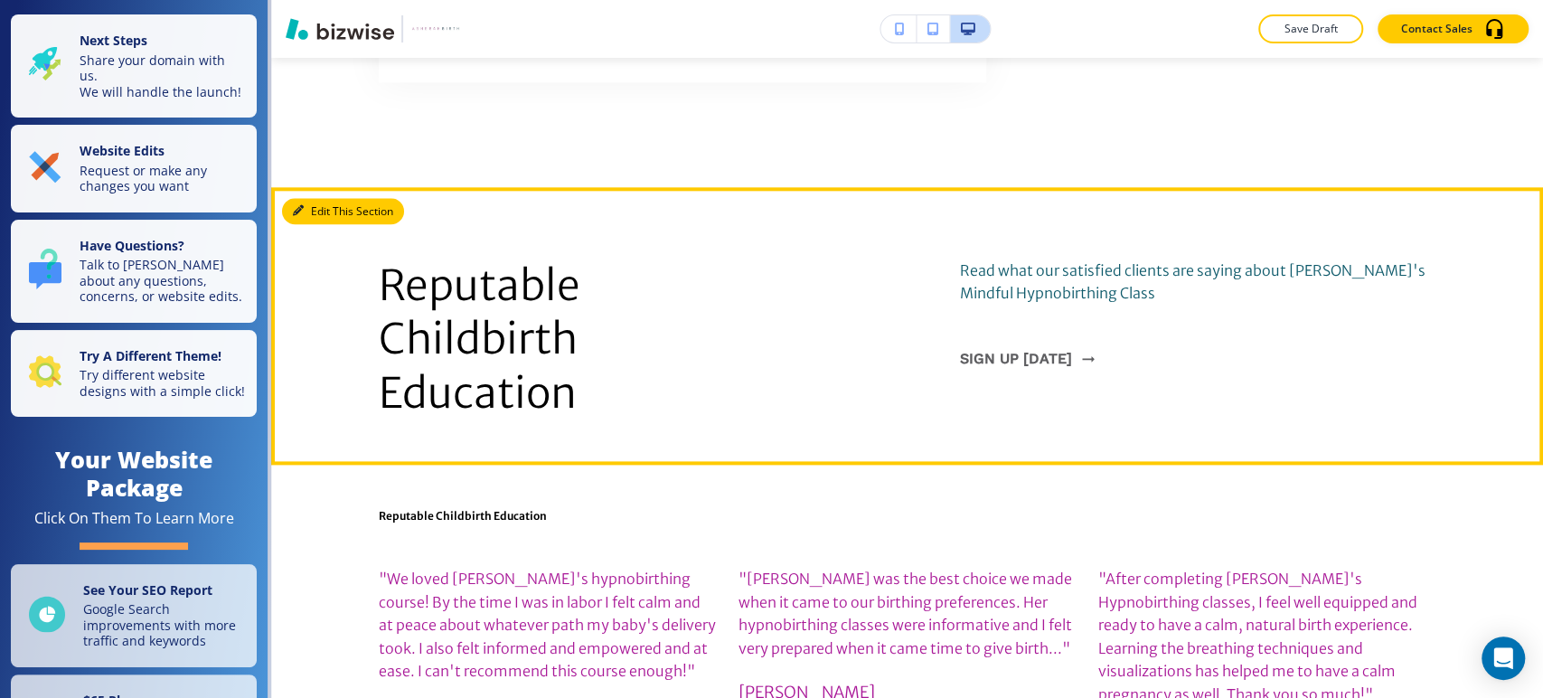
click at [315, 198] on button "Edit This Section" at bounding box center [343, 211] width 122 height 27
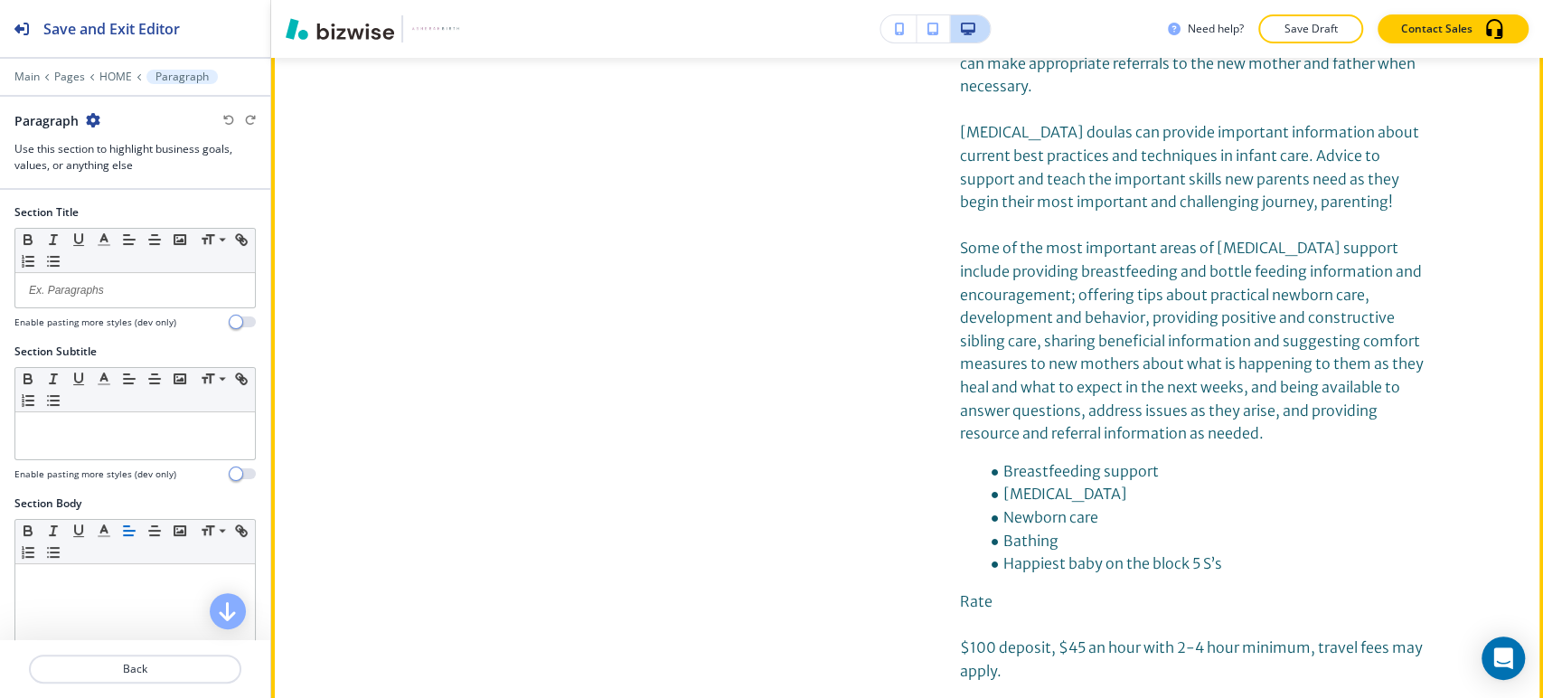
scroll to position [4723, 0]
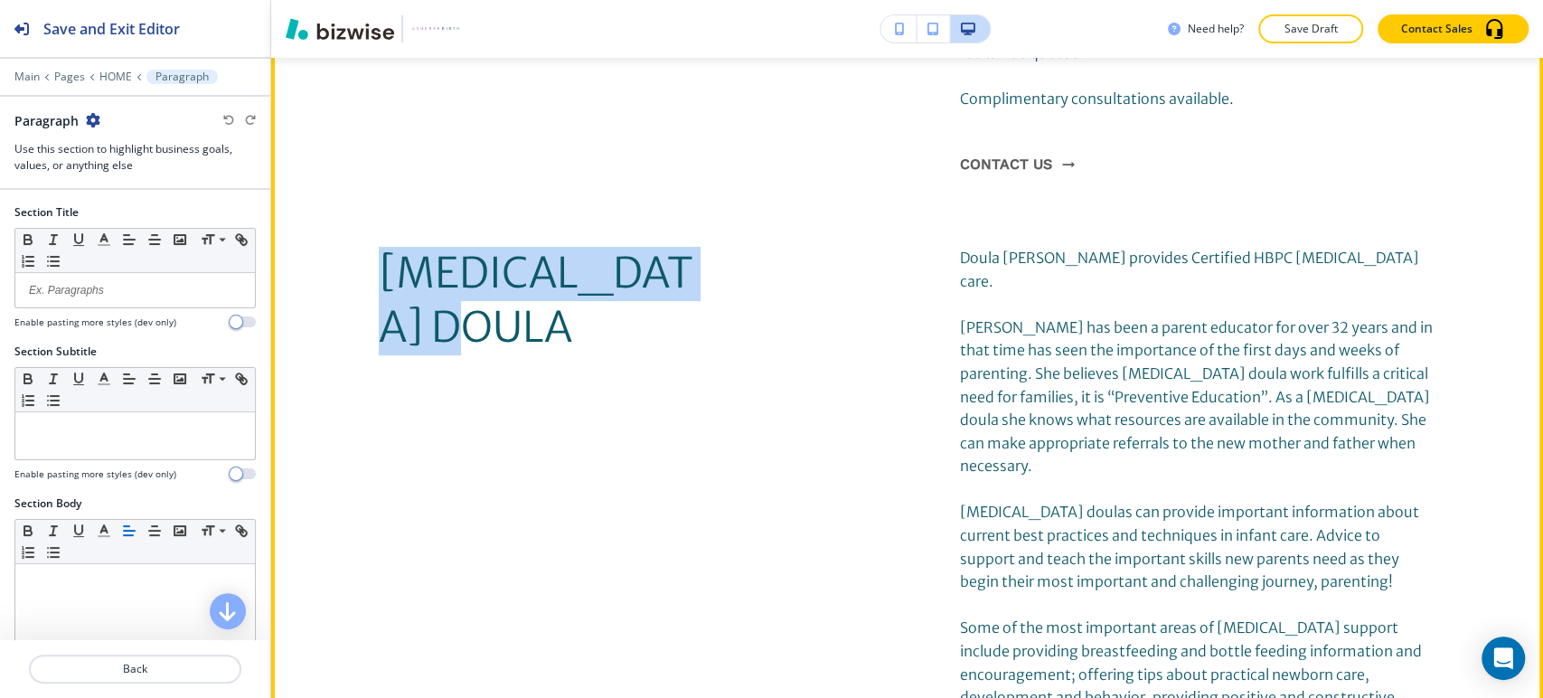
drag, startPoint x: 521, startPoint y: 251, endPoint x: 376, endPoint y: 208, distance: 151.0
click at [379, 247] on p "POSTPARTUM DOULA" at bounding box center [537, 301] width 317 height 108
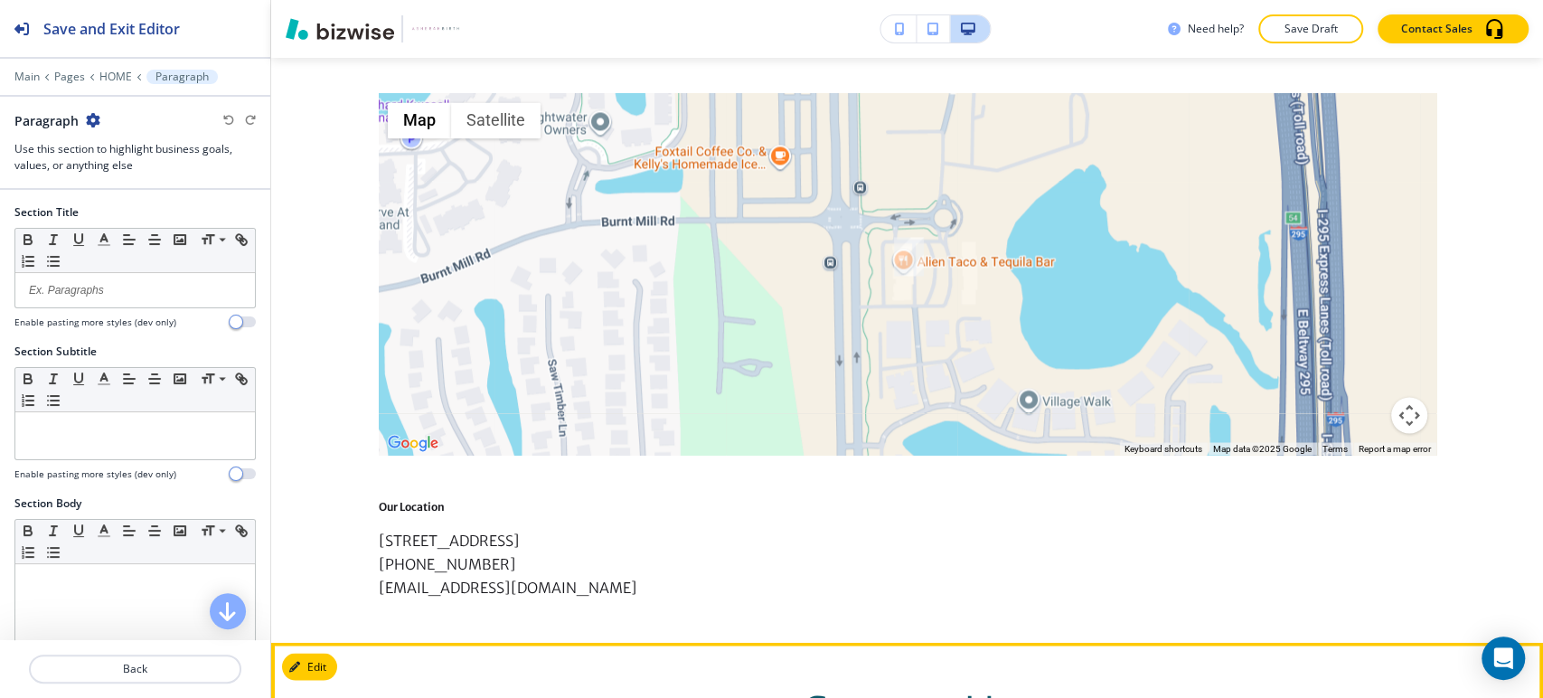
scroll to position [7131, 0]
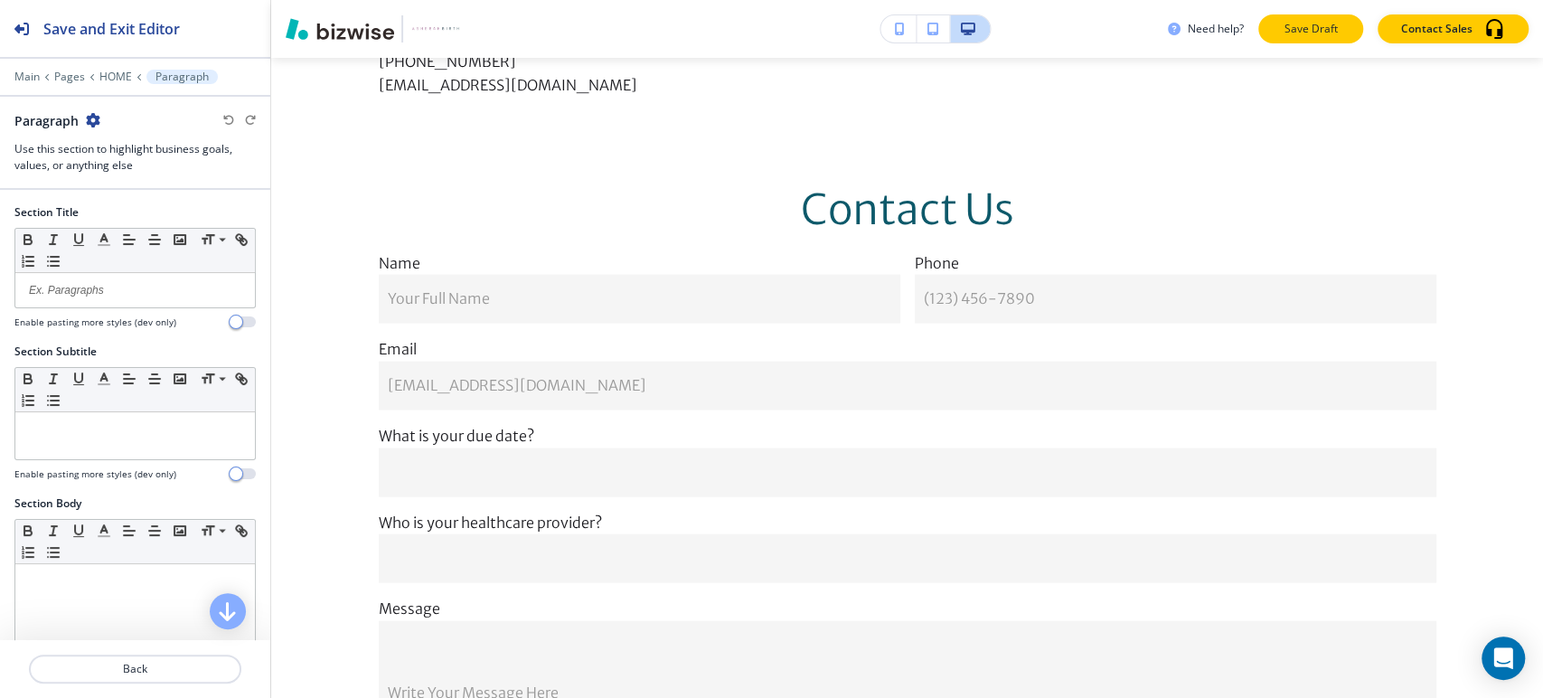
click at [1296, 25] on p "Save Draft" at bounding box center [1311, 29] width 58 height 16
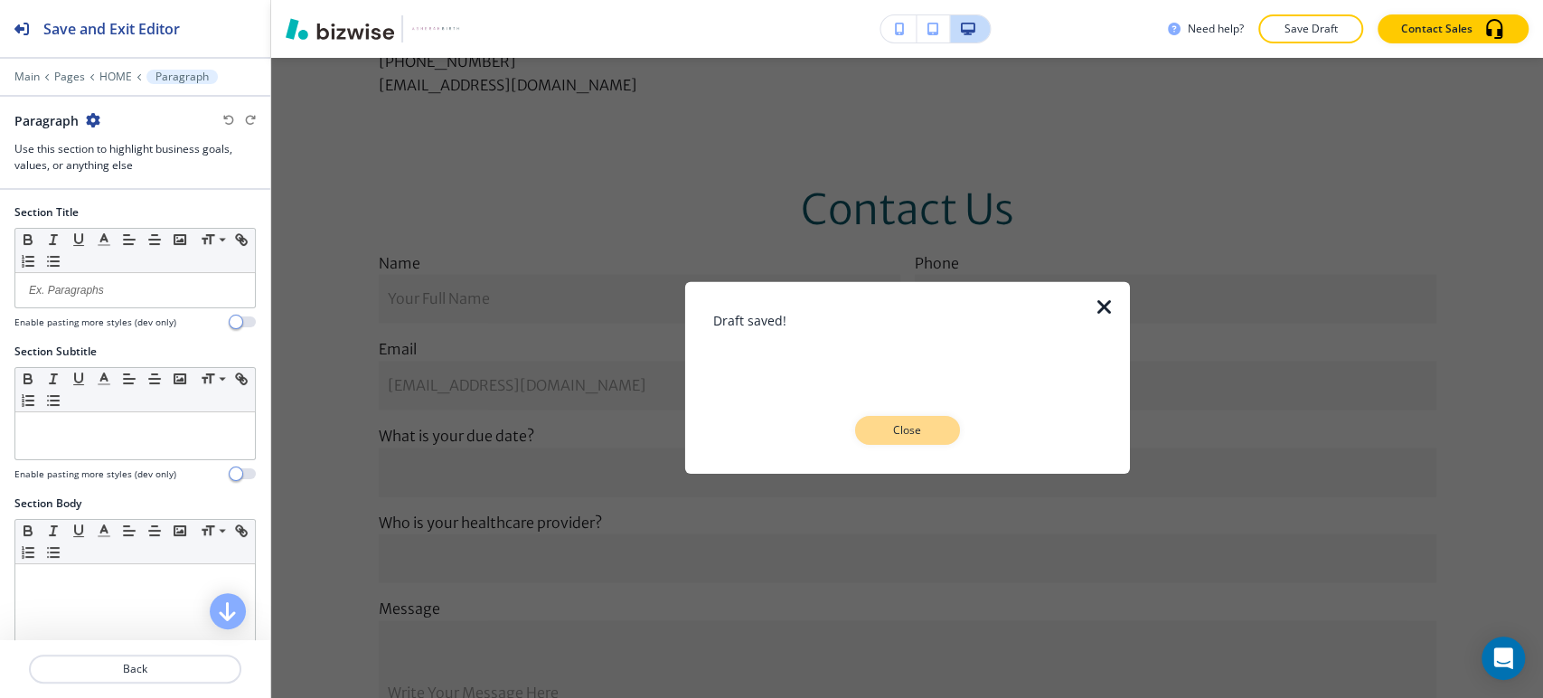
click at [926, 426] on p "Close" at bounding box center [908, 430] width 58 height 16
